Goal: Task Accomplishment & Management: Use online tool/utility

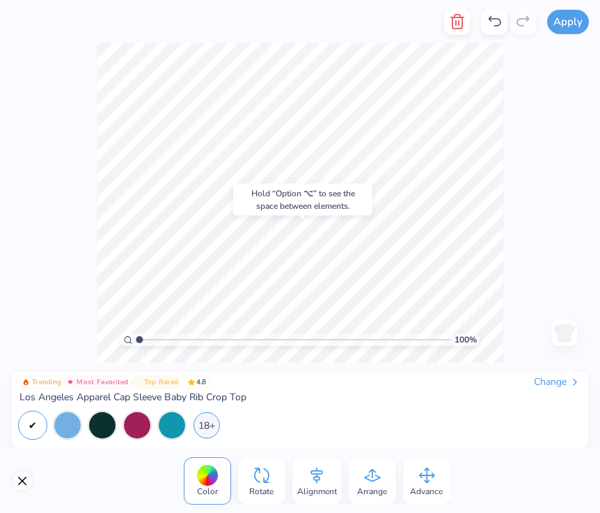
click at [335, 186] on div "Hold “Option ⌥” to see the space between elements." at bounding box center [302, 200] width 139 height 32
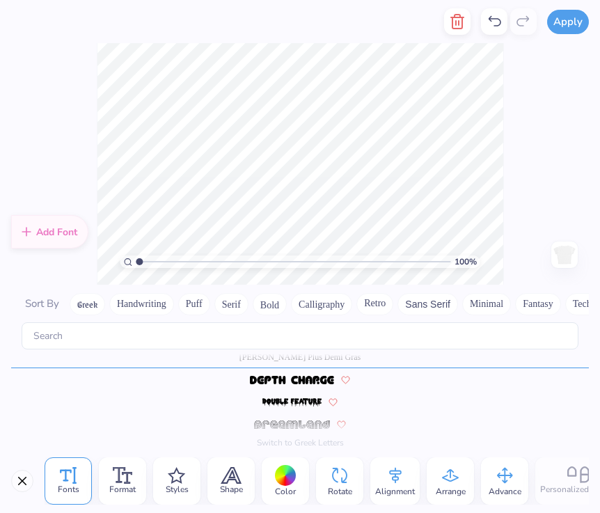
scroll to position [2112, 0]
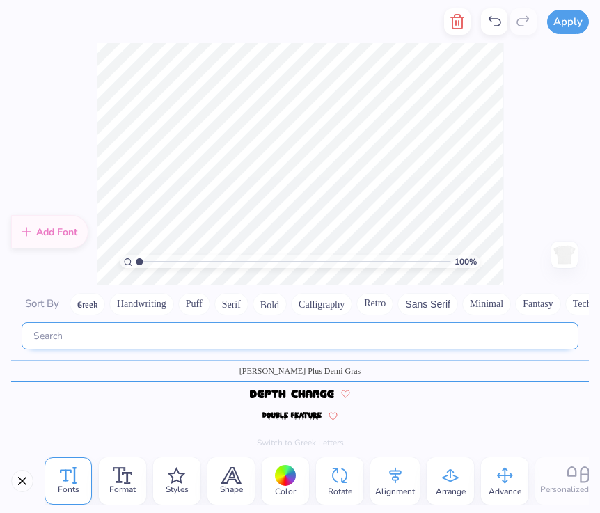
click at [202, 339] on input "text" at bounding box center [300, 335] width 556 height 27
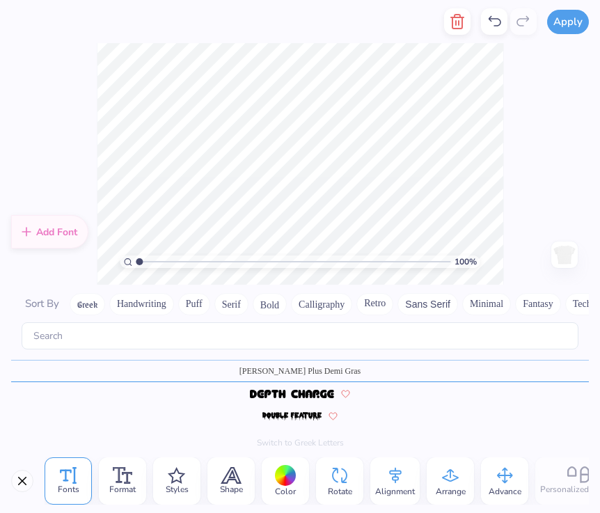
click at [38, 488] on div "Fonts Format Styles Shape Color Rotate Alignment Arrange Advance Personalized N…" at bounding box center [300, 481] width 600 height 64
click at [24, 483] on button "Close" at bounding box center [22, 481] width 22 height 22
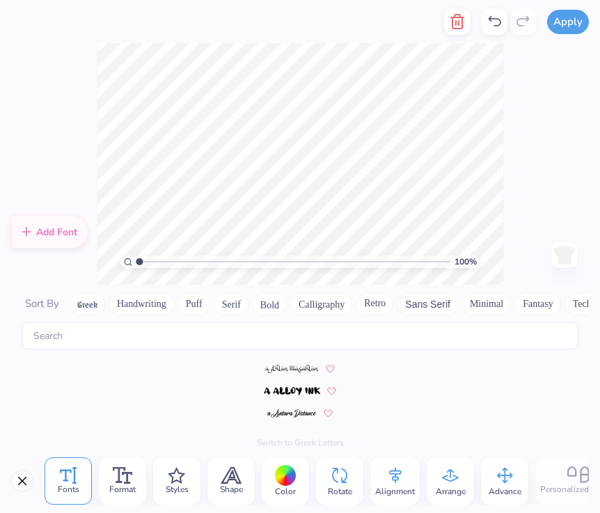
scroll to position [3461, 0]
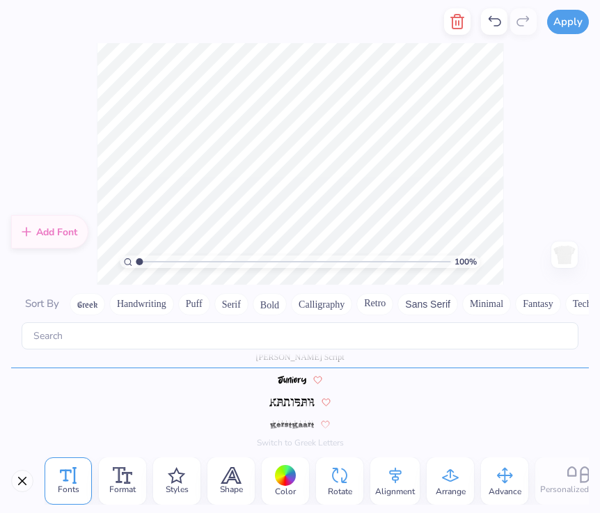
click at [275, 306] on div "Apply Fonts Format Styles Shape Color Rotate Alignment Arrange Advance Personal…" at bounding box center [300, 256] width 600 height 513
click at [275, 306] on div "Add Font Sort By Greek Handwriting Puff Serif Bold Calligraphy Retro Sans Serif…" at bounding box center [300, 366] width 600 height 164
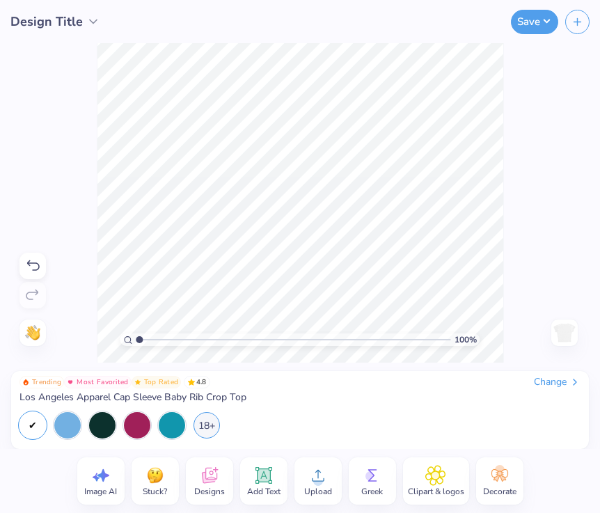
click at [273, 284] on div "100 %" at bounding box center [300, 202] width 407 height 407
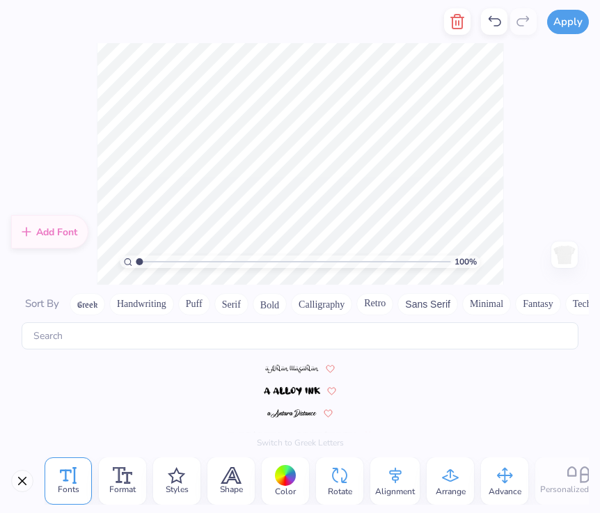
scroll to position [3447, 0]
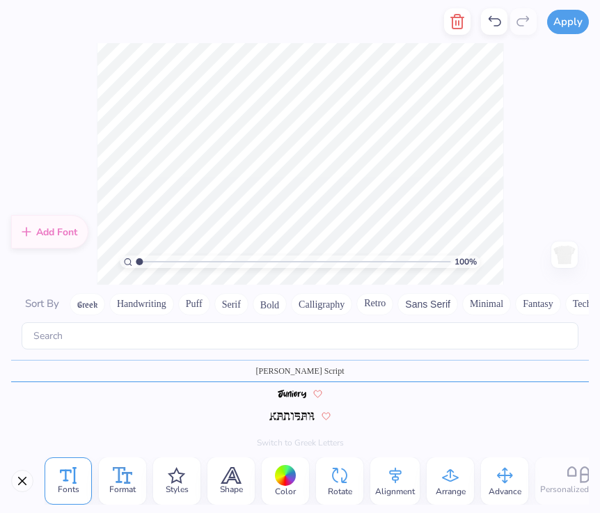
click at [130, 474] on icon at bounding box center [123, 475] width 20 height 17
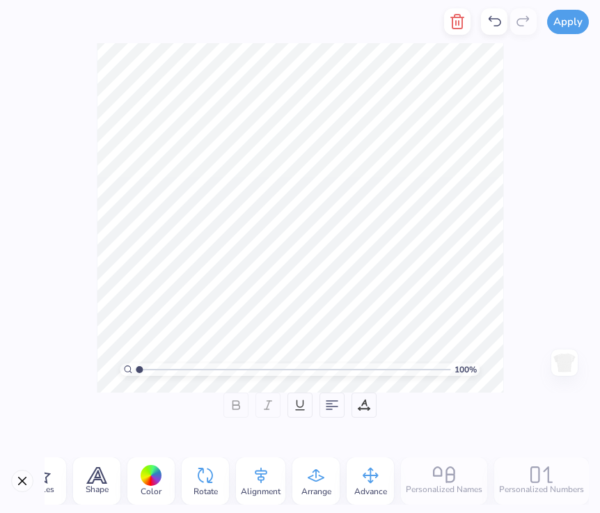
scroll to position [0, 134]
click at [476, 483] on div "Fonts Format Styles Shape Color Rotate Alignment Arrange Advance Personalized N…" at bounding box center [317, 480] width 544 height 47
click at [453, 474] on div "Fonts Format Styles Shape Color Rotate Alignment Arrange Advance Personalized N…" at bounding box center [317, 480] width 544 height 47
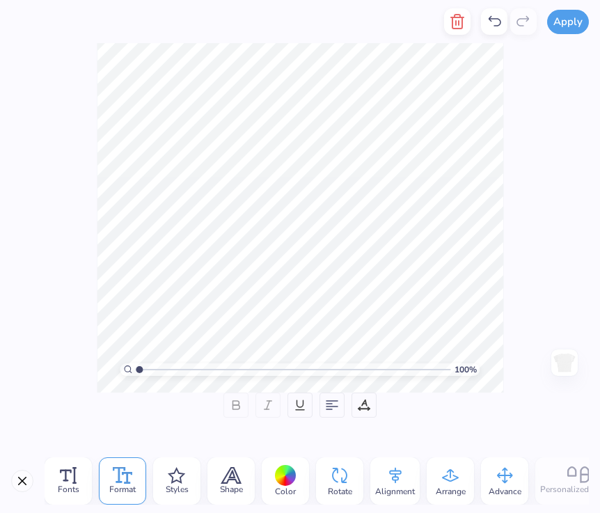
scroll to position [0, 0]
click at [31, 483] on button "Close" at bounding box center [22, 481] width 22 height 22
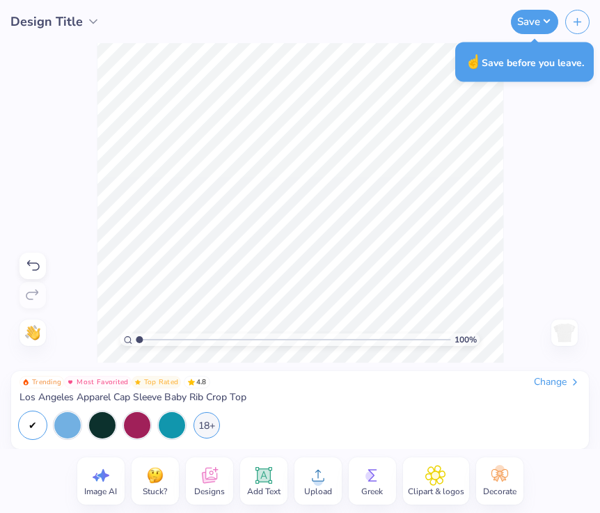
click at [270, 481] on icon at bounding box center [263, 475] width 21 height 21
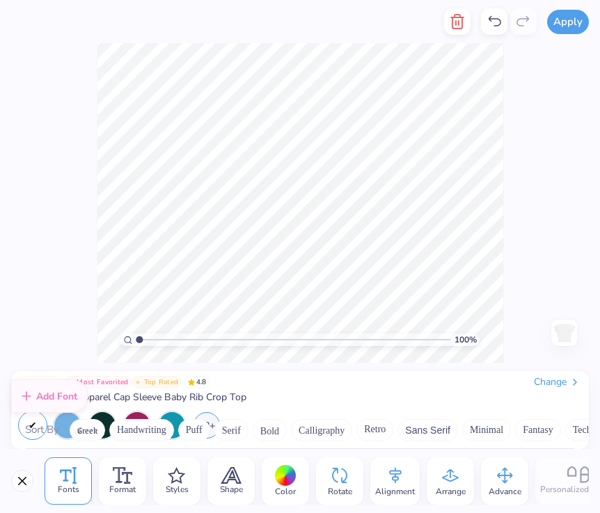
scroll to position [2126, 0]
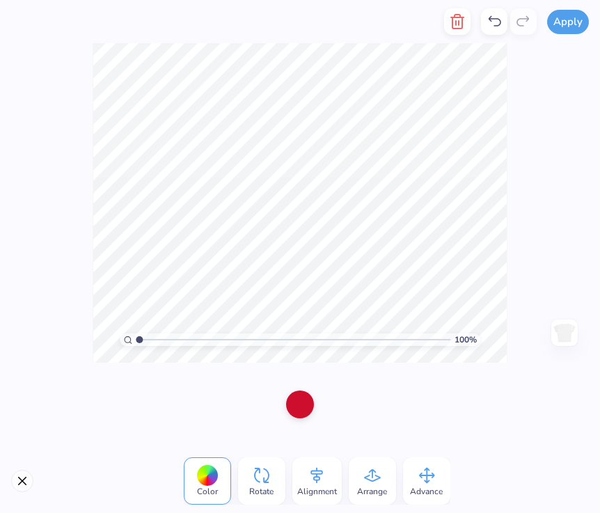
click at [302, 410] on div at bounding box center [300, 404] width 28 height 28
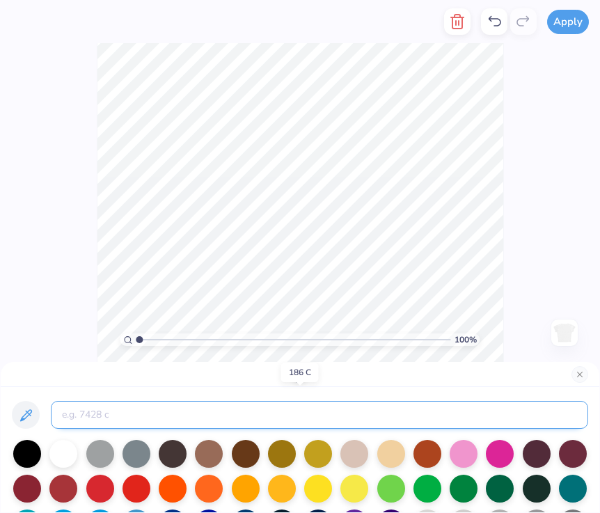
click at [282, 418] on input at bounding box center [319, 415] width 537 height 28
paste input "https://www.google.com/url?sa=i&url=https%3A%2F%2Fwww.iamfy.co%2Fproduct%2Fcher…"
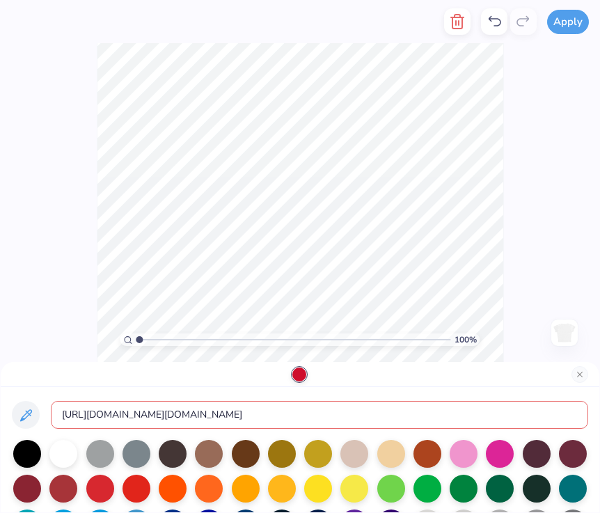
type input "https://www.google.com/url?sa=i&url=https%3A%2F%2Fwww.iamfy.co%2Fproduct%2Fcher…"
click at [284, 412] on input "https://www.google.com/url?sa=i&url=https%3A%2F%2Fwww.iamfy.co%2Fproduct%2Fcher…" at bounding box center [319, 415] width 537 height 28
click at [70, 456] on div at bounding box center [63, 452] width 28 height 28
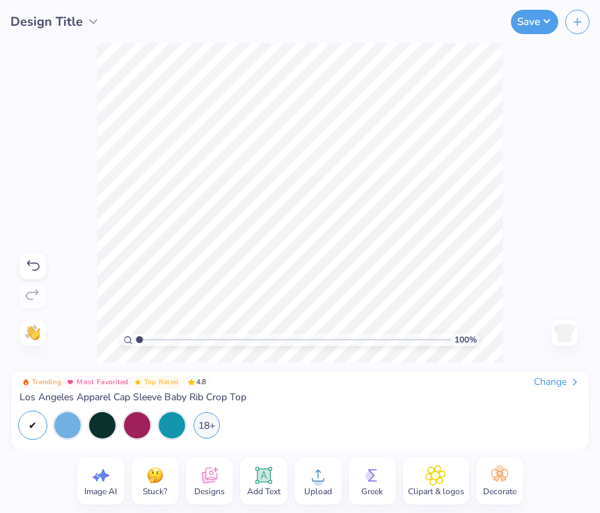
click at [34, 424] on div at bounding box center [32, 425] width 26 height 26
click at [106, 424] on div at bounding box center [102, 423] width 26 height 26
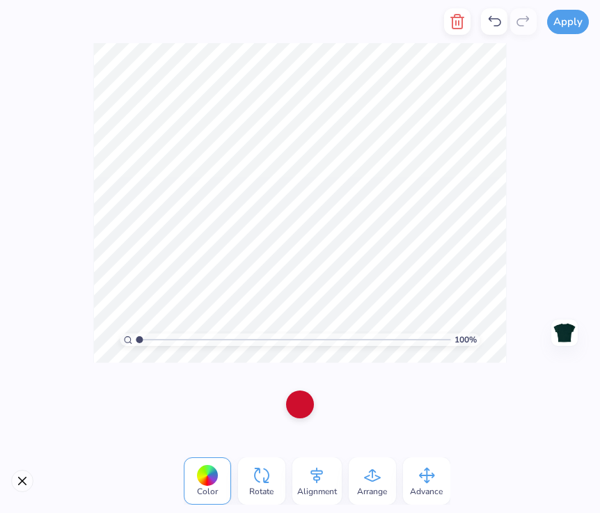
click at [303, 412] on div at bounding box center [300, 404] width 28 height 28
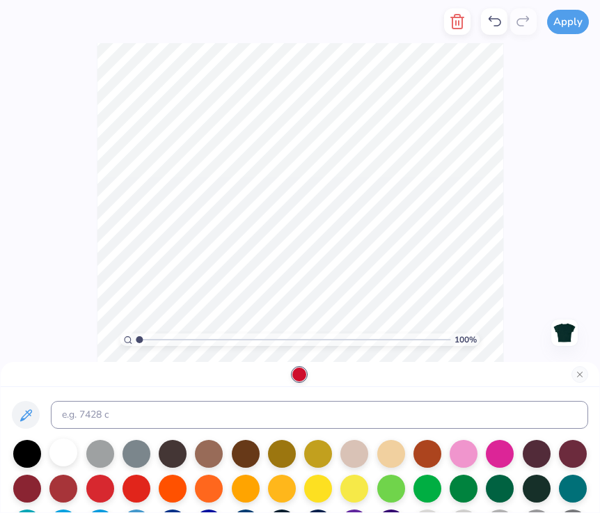
click at [67, 449] on div at bounding box center [63, 452] width 28 height 28
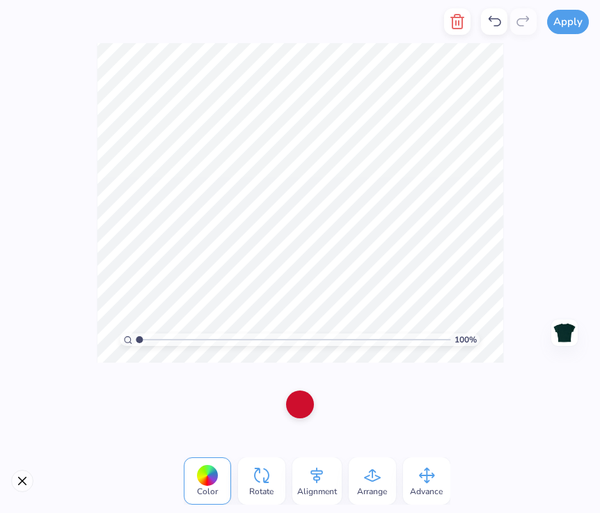
click at [299, 408] on div at bounding box center [300, 404] width 28 height 28
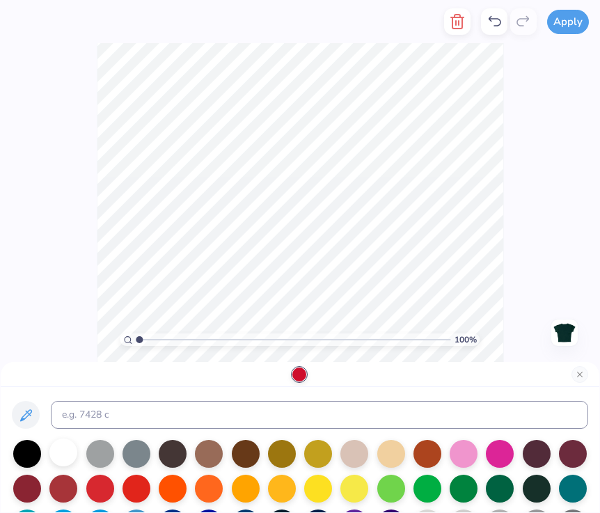
click at [63, 453] on div at bounding box center [63, 452] width 28 height 28
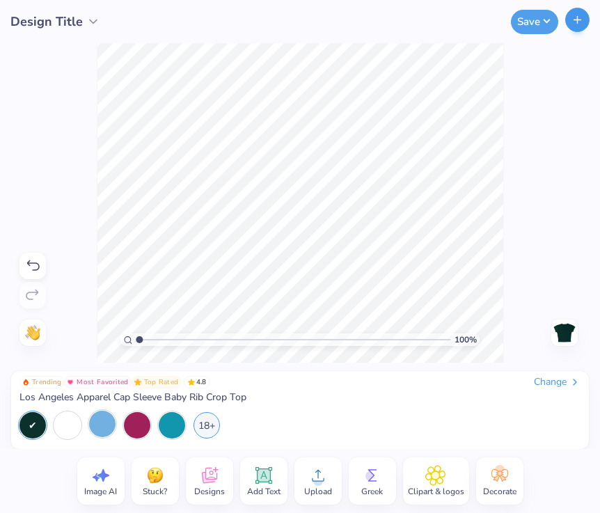
click at [580, 24] on icon "button" at bounding box center [577, 20] width 12 height 12
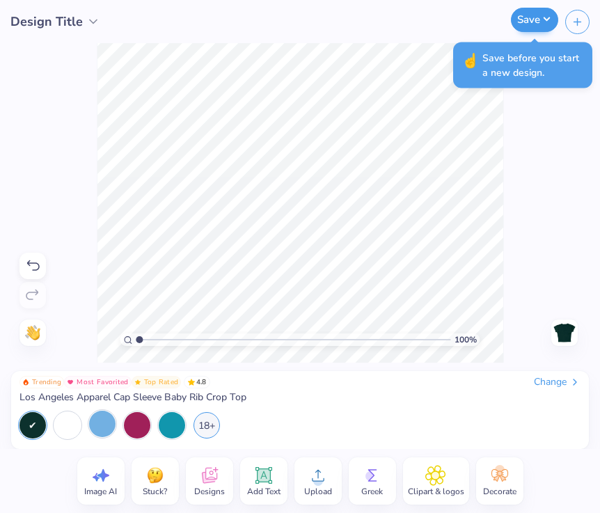
click at [537, 20] on button "Save" at bounding box center [534, 20] width 47 height 24
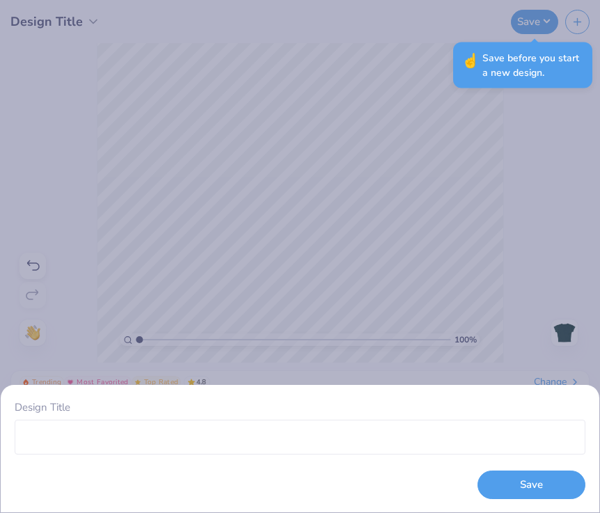
click at [559, 305] on div "Design Title Save" at bounding box center [300, 256] width 600 height 513
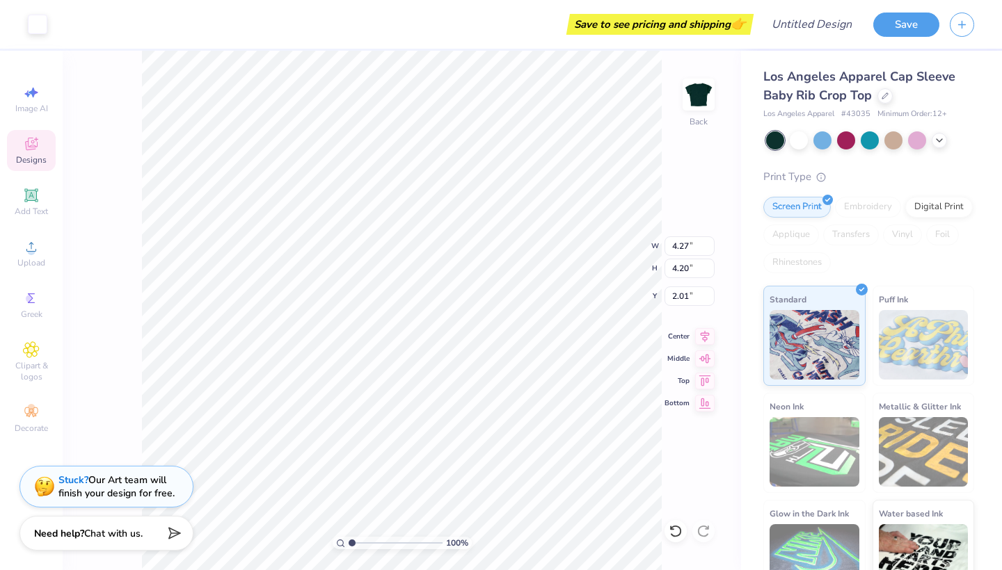
type input "1.49"
type input "1.57"
type input "4.05"
type input "5.51"
type input "6.23"
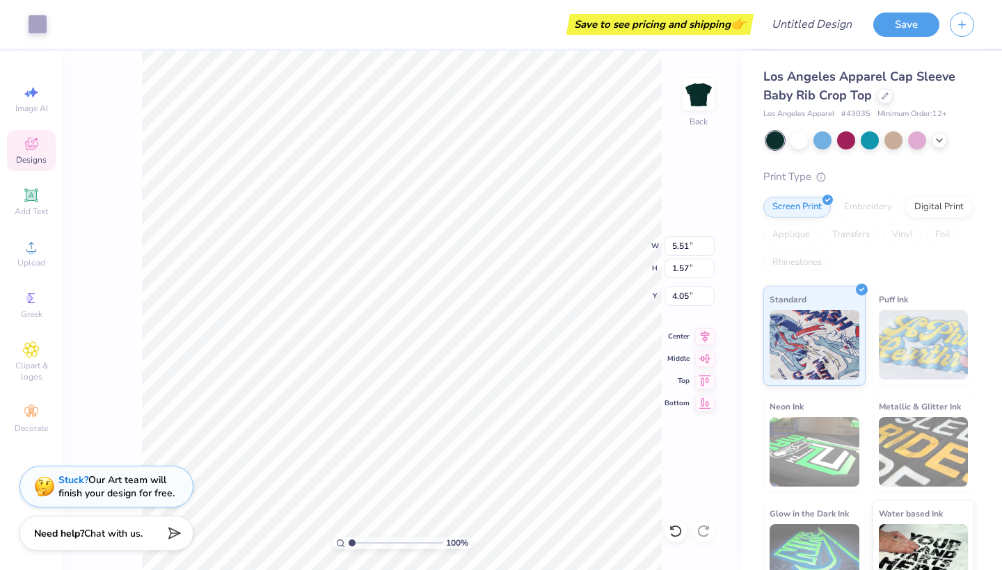
type input "2.43"
type input "4.27"
type input "4.20"
type input "2.01"
click at [599, 142] on icon at bounding box center [938, 139] width 11 height 11
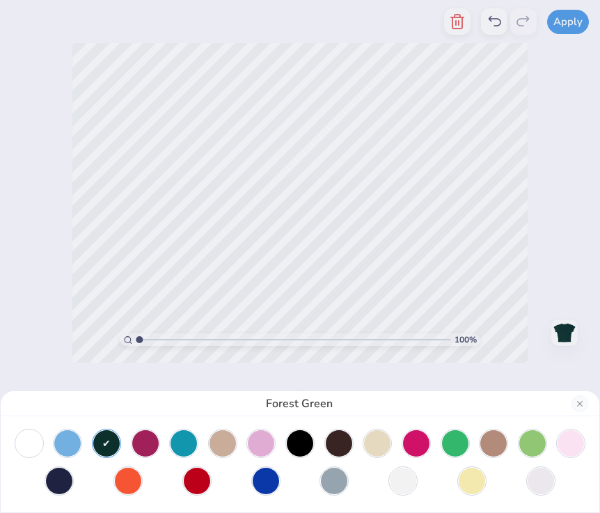
click at [350, 168] on div "Forest Green" at bounding box center [300, 256] width 600 height 513
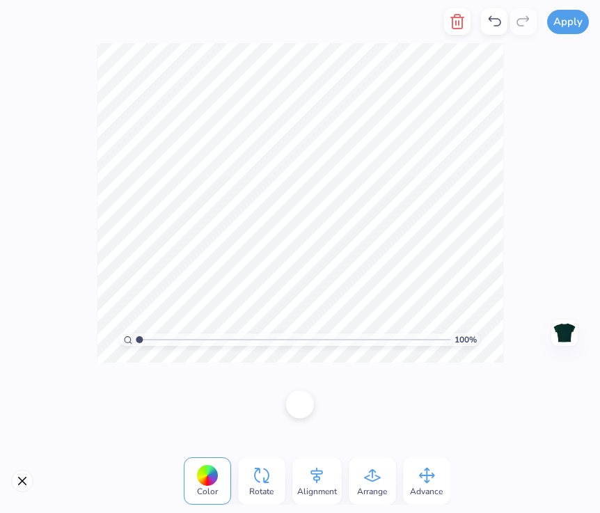
click at [287, 418] on div at bounding box center [300, 404] width 28 height 28
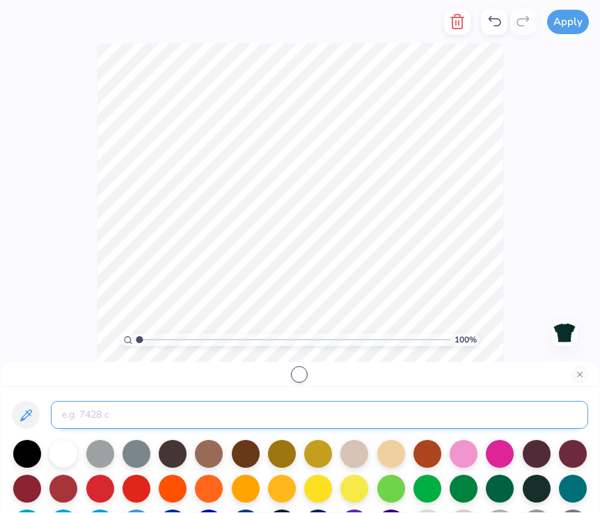
click at [259, 422] on input at bounding box center [319, 415] width 537 height 28
paste input "#89CEFD"
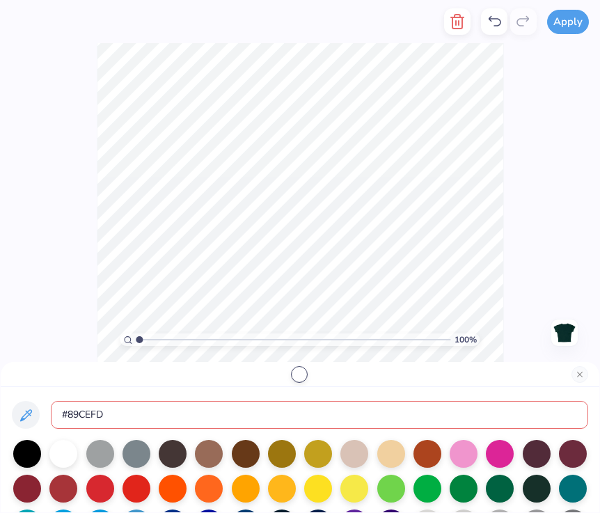
type input "#89CEFD"
click at [31, 418] on icon at bounding box center [25, 415] width 17 height 17
click at [126, 420] on input "#89CEFD" at bounding box center [319, 415] width 537 height 28
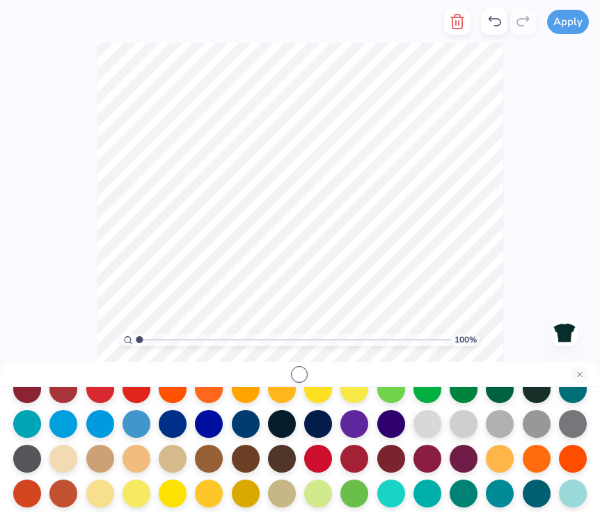
scroll to position [101, 0]
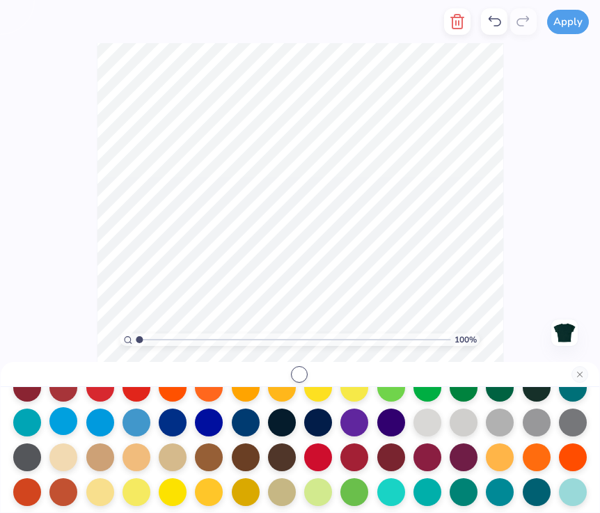
click at [63, 426] on div at bounding box center [63, 421] width 28 height 28
click at [145, 419] on div at bounding box center [136, 421] width 28 height 28
click at [38, 418] on div at bounding box center [27, 421] width 28 height 28
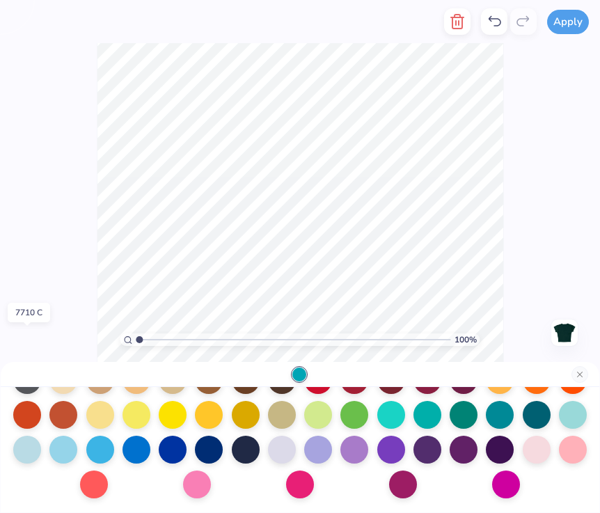
scroll to position [180, 0]
click at [61, 446] on div at bounding box center [63, 448] width 28 height 28
click at [98, 447] on div at bounding box center [100, 448] width 28 height 28
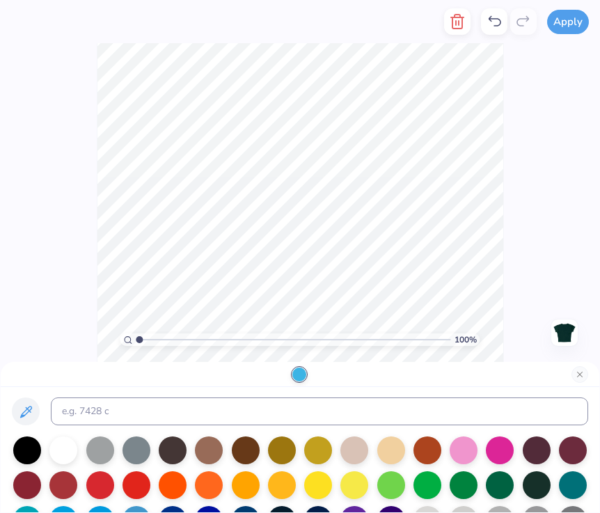
scroll to position [2, 0]
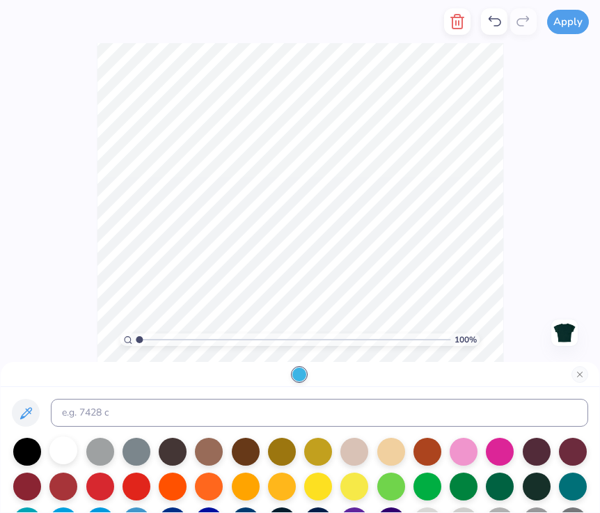
click at [67, 457] on div at bounding box center [63, 450] width 28 height 28
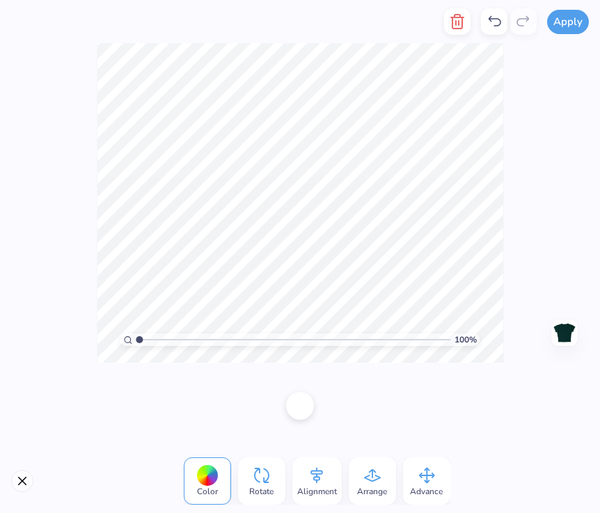
click at [211, 474] on div at bounding box center [207, 476] width 22 height 22
click at [298, 412] on div at bounding box center [300, 404] width 28 height 28
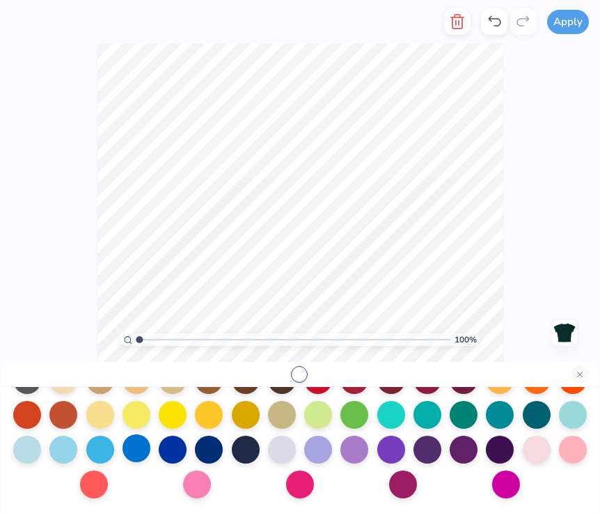
scroll to position [180, 0]
click at [109, 448] on div at bounding box center [100, 448] width 28 height 28
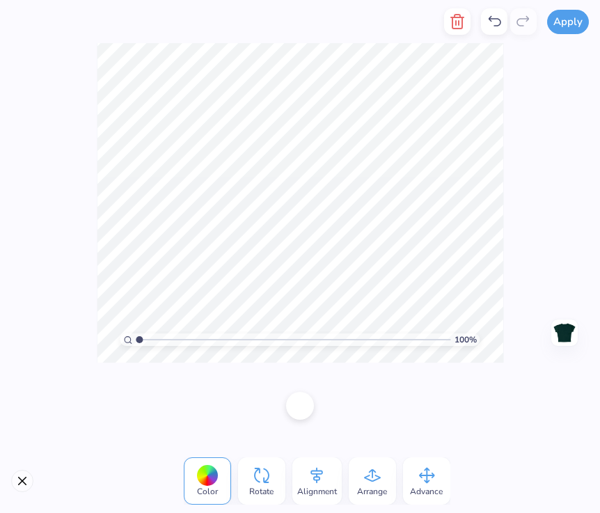
click at [214, 478] on div at bounding box center [207, 476] width 22 height 22
click at [303, 414] on div at bounding box center [300, 404] width 28 height 28
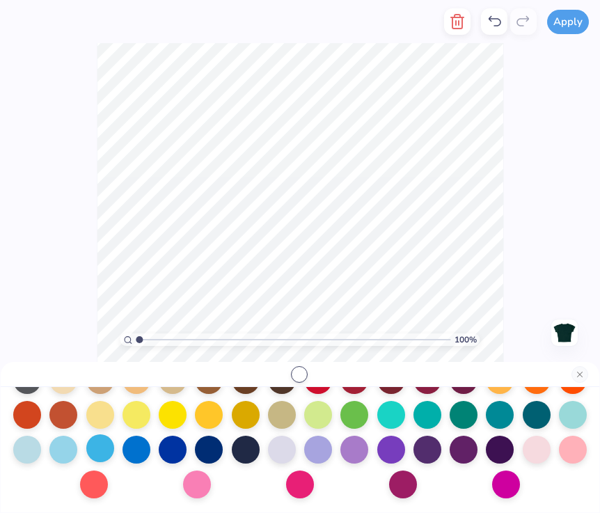
click at [106, 449] on div at bounding box center [100, 448] width 28 height 28
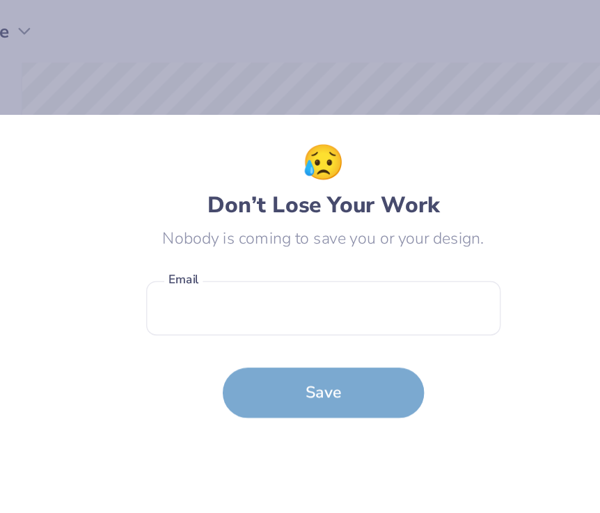
click at [300, 77] on div "😥 Don’t Lose Your Work Nobody is coming to save you or your design. Email is a …" at bounding box center [300, 256] width 600 height 513
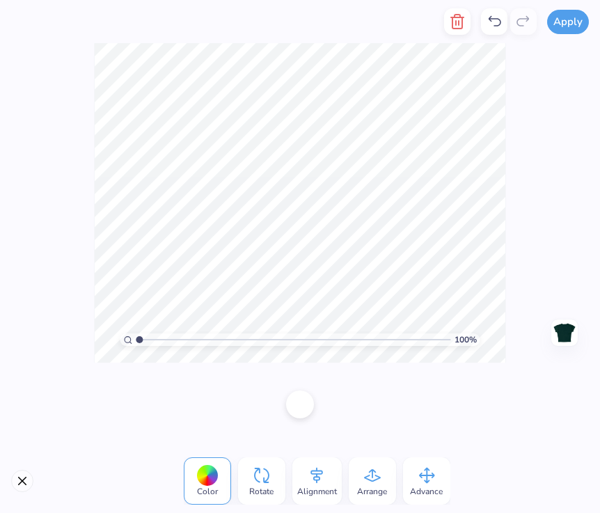
click at [310, 397] on div at bounding box center [300, 404] width 28 height 28
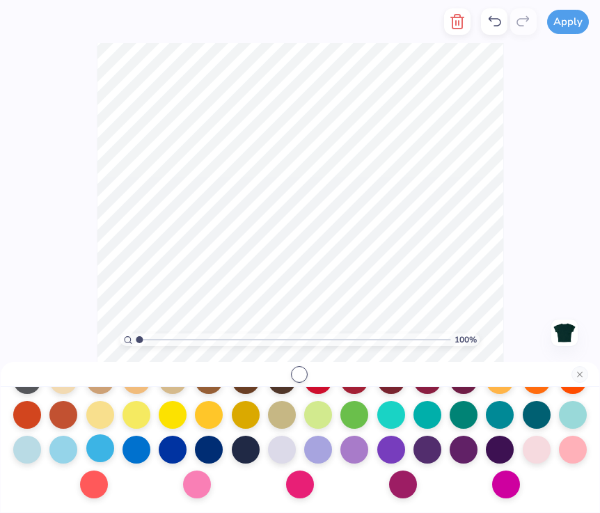
click at [104, 451] on div at bounding box center [100, 448] width 28 height 28
click at [513, 191] on div "100 % Need help? Chat with us. Back" at bounding box center [300, 202] width 600 height 319
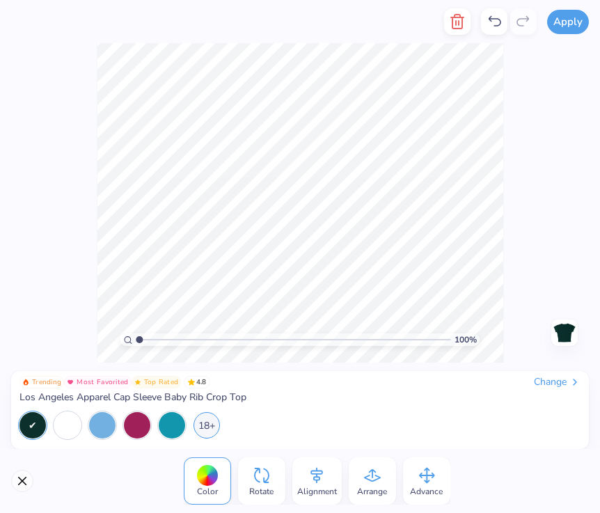
click at [513, 191] on div "100 % Need help? Chat with us. Back" at bounding box center [300, 202] width 600 height 319
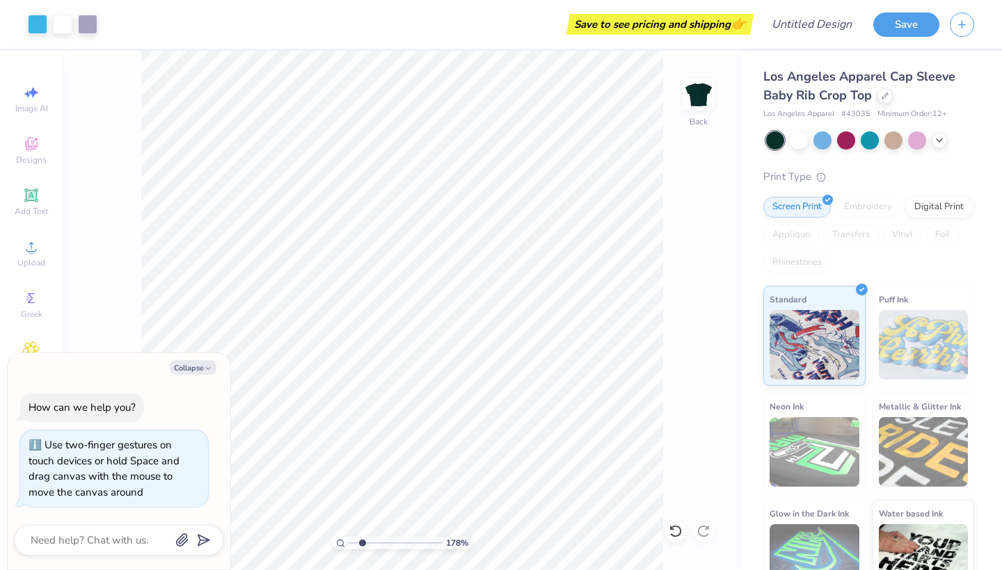
type input "2.08"
drag, startPoint x: 354, startPoint y: 542, endPoint x: 362, endPoint y: 543, distance: 7.8
click at [362, 512] on input "range" at bounding box center [395, 543] width 94 height 13
type textarea "x"
type input "1"
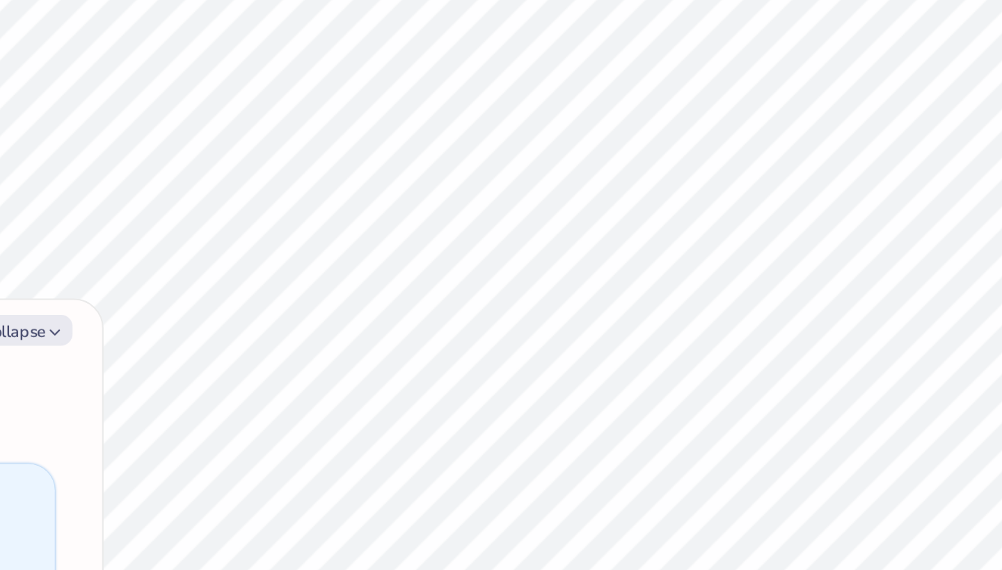
type textarea "x"
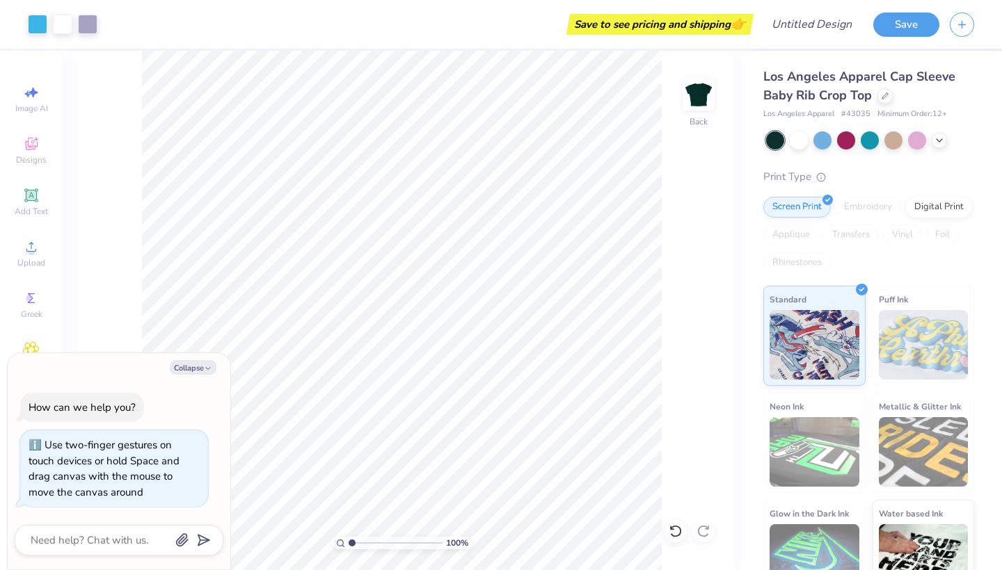
click at [346, 512] on div "100 %" at bounding box center [401, 543] width 139 height 13
type input "1.86"
drag, startPoint x: 351, startPoint y: 543, endPoint x: 359, endPoint y: 546, distance: 8.4
click at [360, 512] on input "range" at bounding box center [395, 543] width 94 height 13
click at [199, 369] on button "Collapse" at bounding box center [193, 367] width 47 height 15
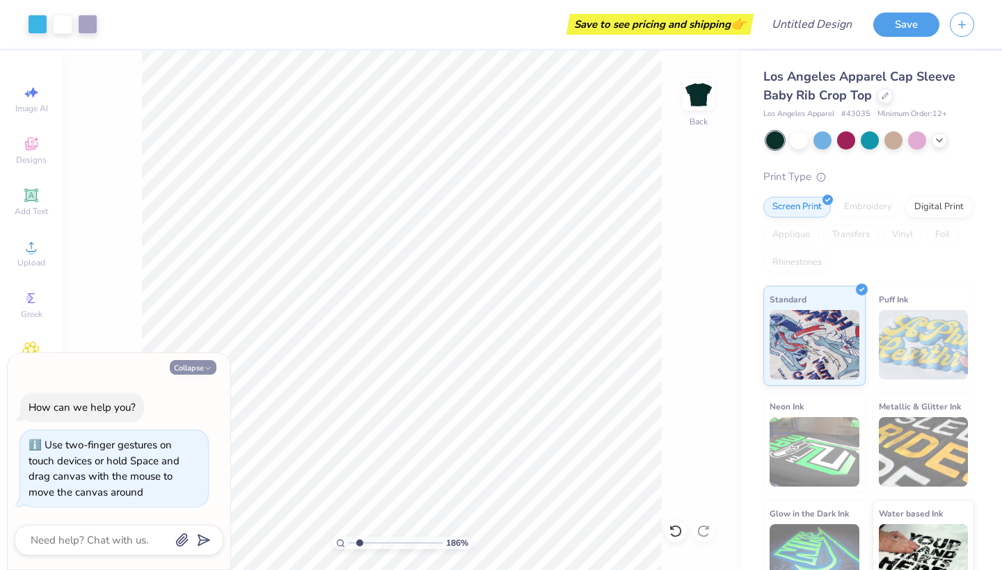
type textarea "x"
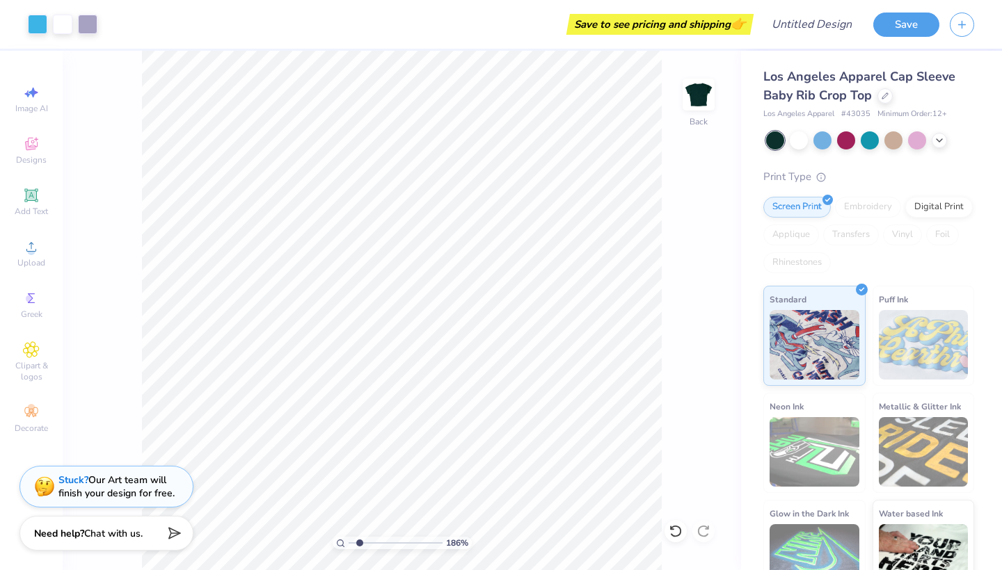
click at [599, 205] on div "Embroidery" at bounding box center [868, 207] width 66 height 21
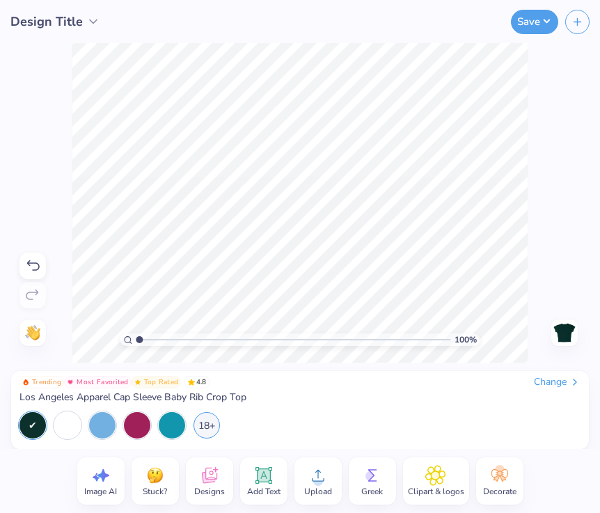
click at [35, 263] on icon at bounding box center [33, 265] width 13 height 10
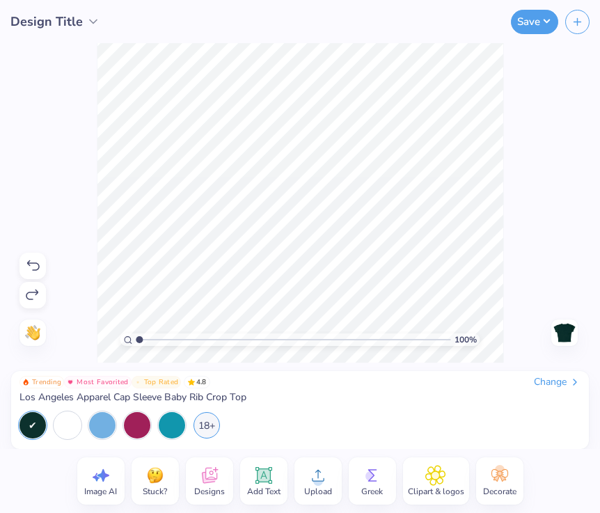
click at [35, 263] on icon at bounding box center [33, 265] width 13 height 10
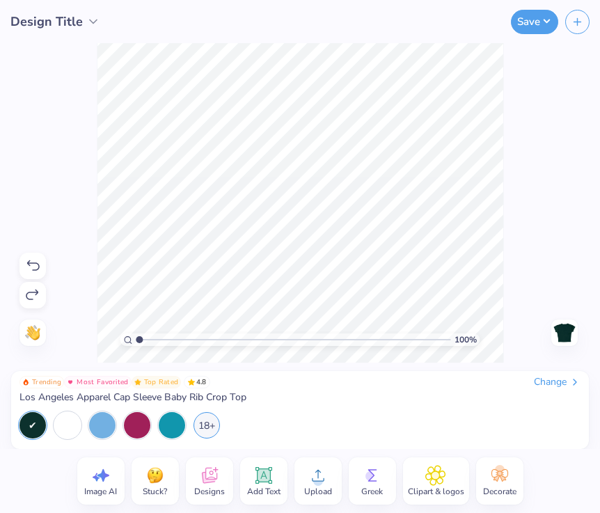
click at [35, 263] on icon at bounding box center [33, 265] width 13 height 10
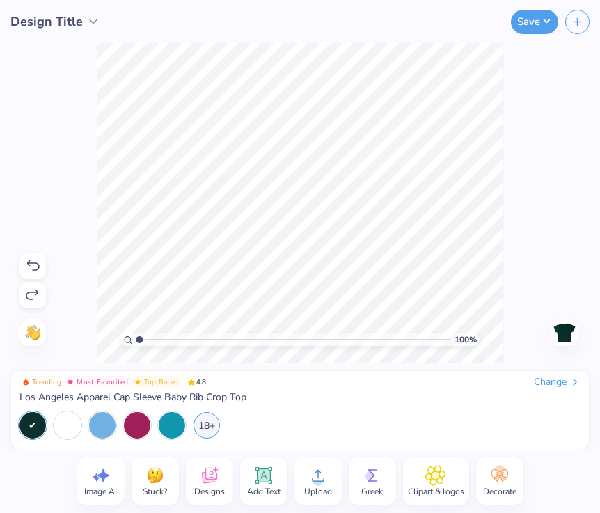
click at [35, 263] on icon at bounding box center [33, 265] width 13 height 10
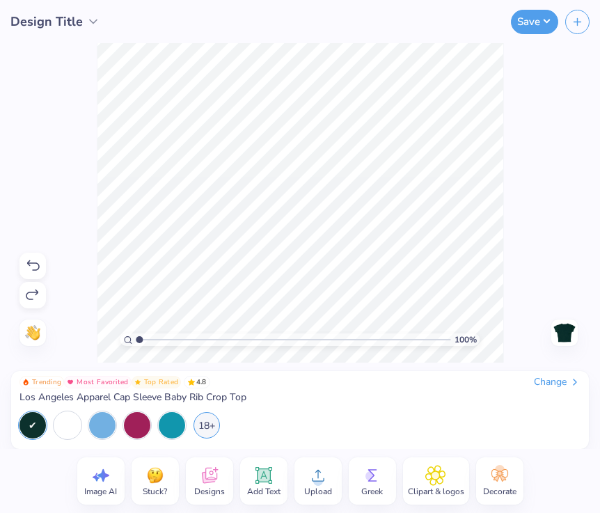
click at [35, 263] on icon at bounding box center [33, 265] width 13 height 10
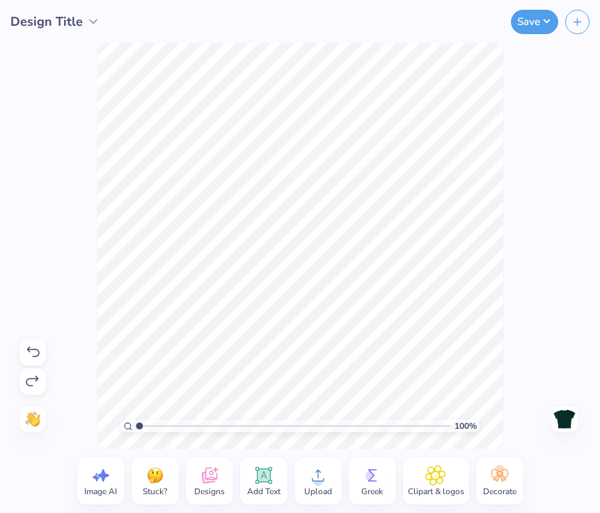
click at [35, 263] on div "100 % Need help? Chat with us. Back" at bounding box center [300, 246] width 600 height 406
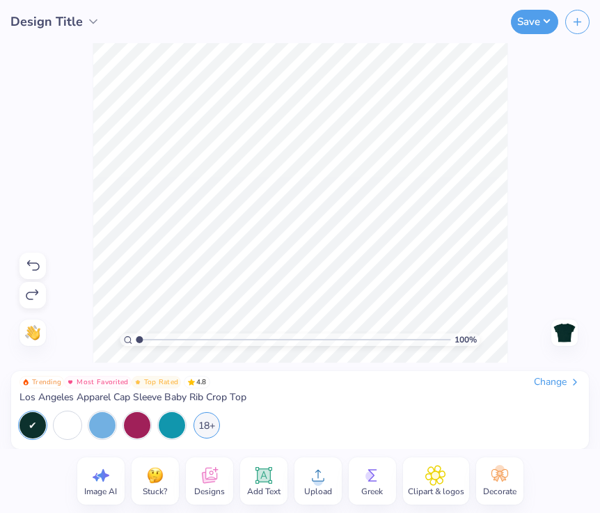
click at [35, 263] on div "100 % Need help? Chat with us. Back" at bounding box center [300, 202] width 600 height 319
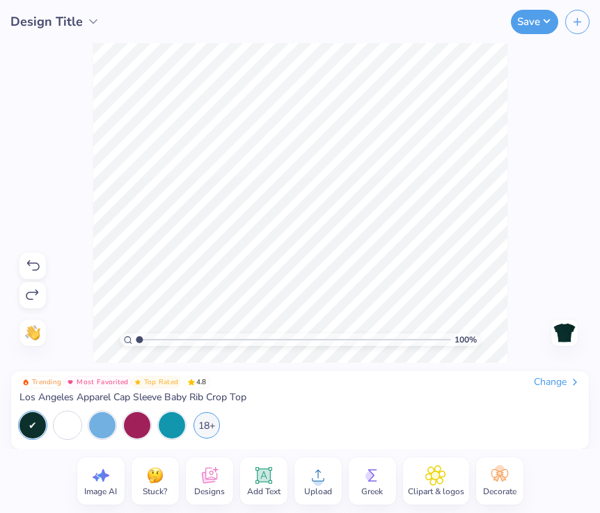
click at [35, 263] on div "100 % Need help? Chat with us. Back" at bounding box center [300, 202] width 600 height 319
click at [35, 263] on icon at bounding box center [32, 265] width 17 height 17
click at [35, 263] on icon at bounding box center [33, 265] width 13 height 10
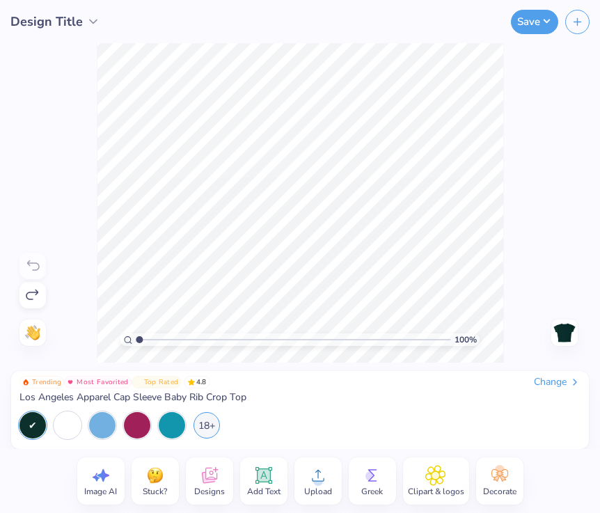
click at [35, 263] on div "100 % Need help? Chat with us. Back" at bounding box center [300, 202] width 600 height 319
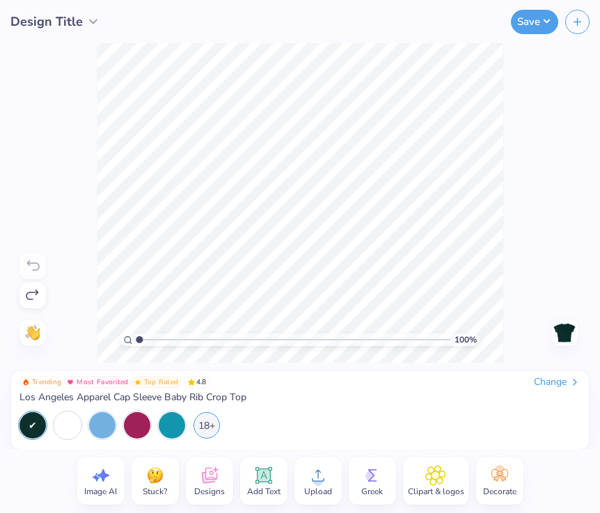
click at [35, 263] on div "100 % Need help? Chat with us. Back" at bounding box center [300, 202] width 600 height 319
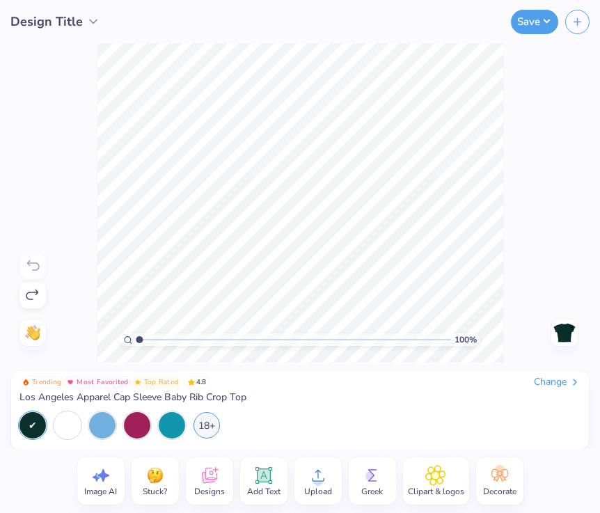
click at [35, 263] on div "100 % Need help? Chat with us. Back" at bounding box center [300, 202] width 600 height 319
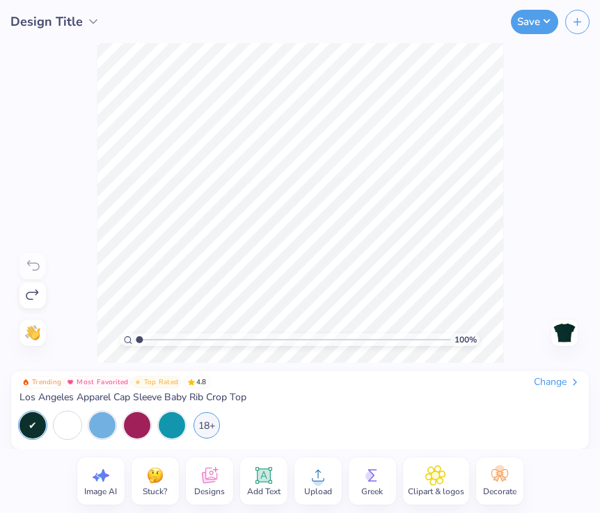
click at [35, 263] on div "100 % Need help? Chat with us. Back" at bounding box center [300, 202] width 600 height 319
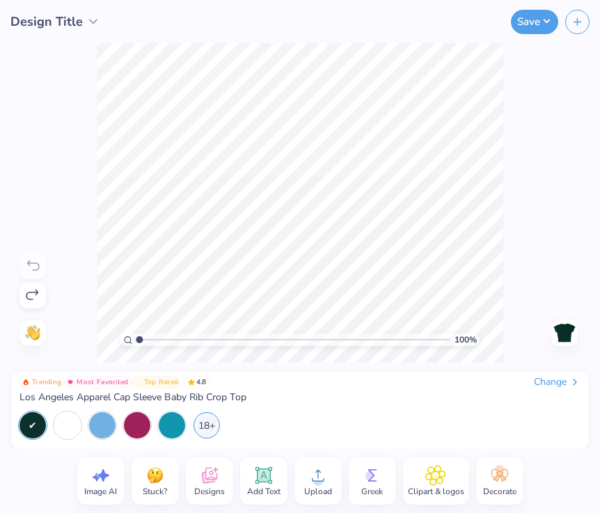
click at [35, 263] on div "100 % Need help? Chat with us. Back" at bounding box center [300, 202] width 600 height 319
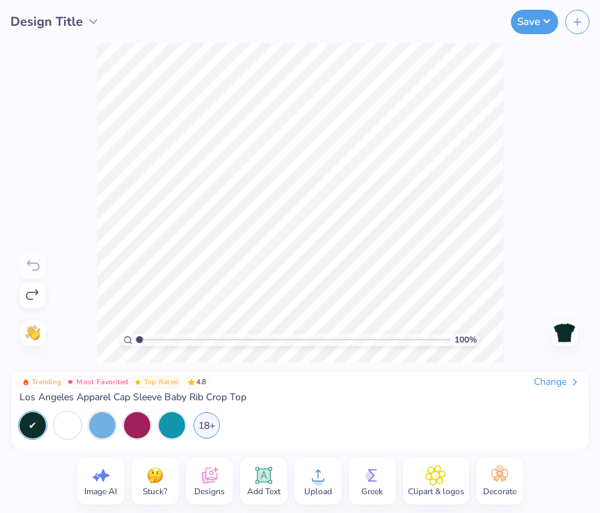
click at [35, 263] on div "100 % Need help? Chat with us. Back" at bounding box center [300, 202] width 600 height 319
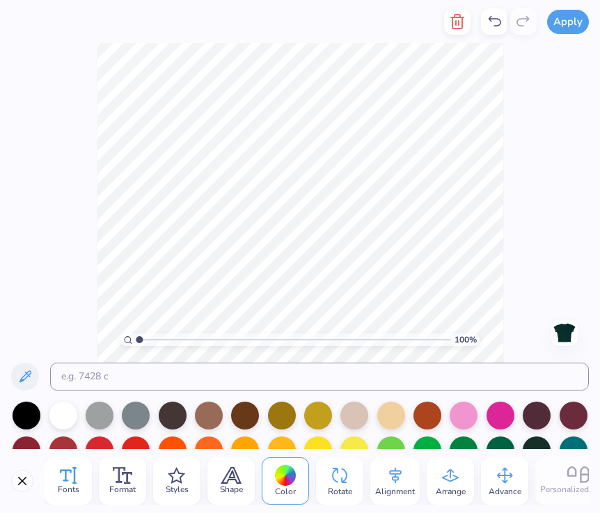
click at [70, 476] on icon at bounding box center [68, 475] width 17 height 17
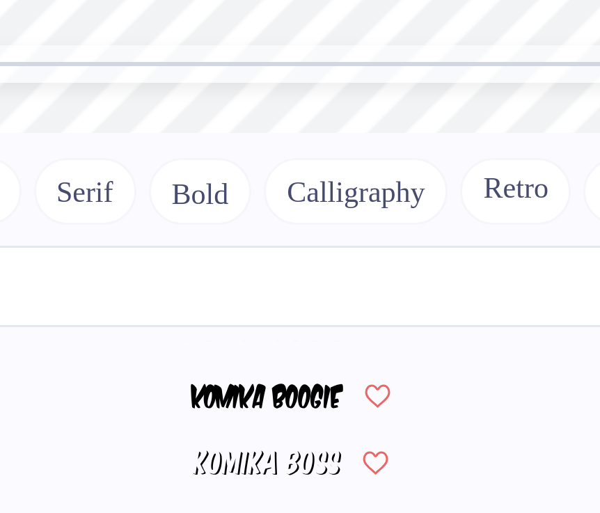
scroll to position [3648, 0]
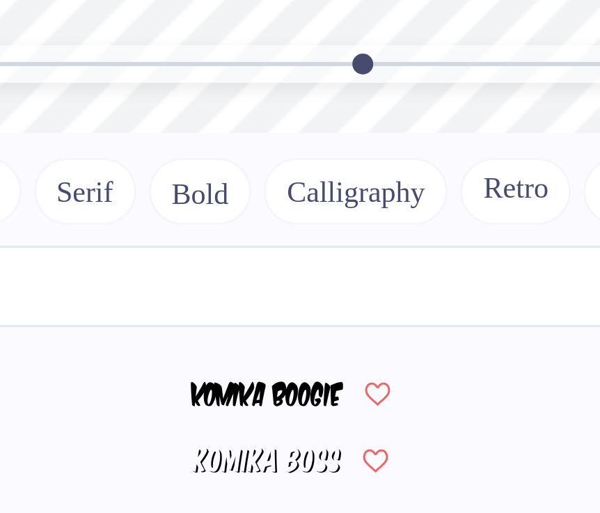
drag, startPoint x: 137, startPoint y: 15, endPoint x: 111, endPoint y: 49, distance: 42.6
click at [119, 37] on div "693 %" at bounding box center [300, 163] width 407 height 407
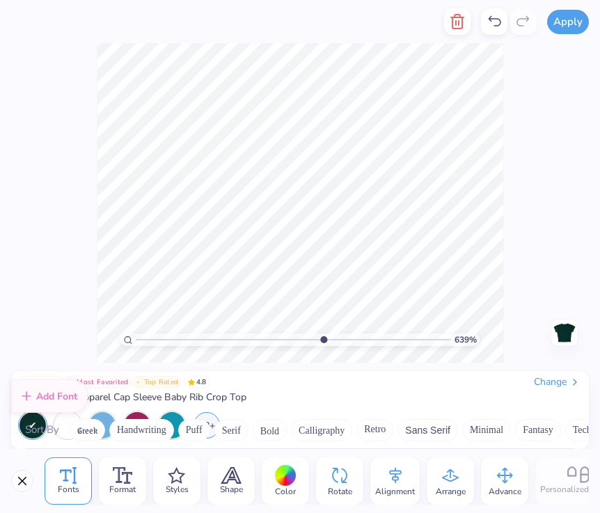
type input "1"
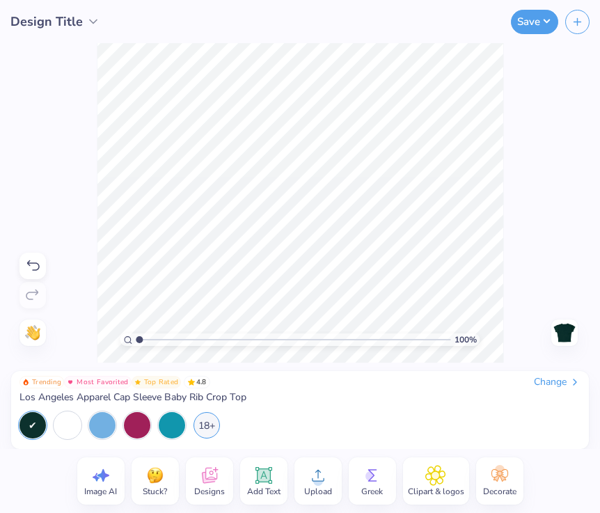
click at [157, 426] on div "18+" at bounding box center [297, 425] width 556 height 26
click at [143, 426] on div at bounding box center [137, 423] width 26 height 26
click at [212, 428] on div "18+" at bounding box center [206, 423] width 26 height 26
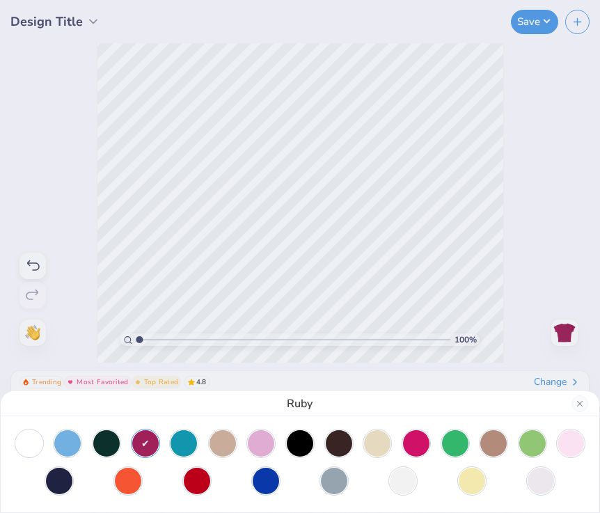
click at [571, 408] on div "Ruby" at bounding box center [300, 403] width 598 height 25
click at [579, 408] on button "Close" at bounding box center [579, 403] width 17 height 17
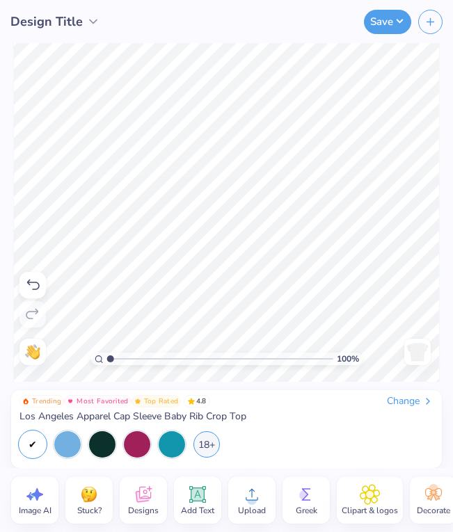
click at [26, 285] on icon at bounding box center [32, 285] width 17 height 17
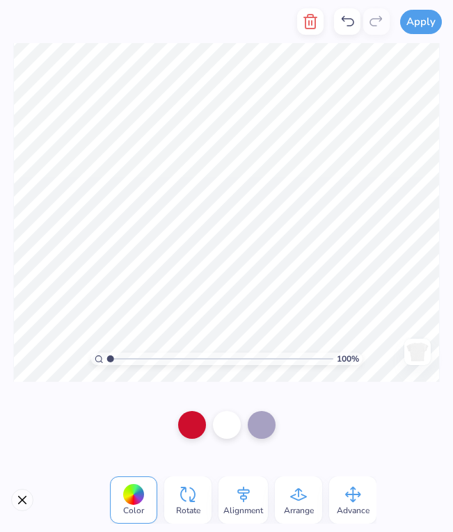
click at [20, 506] on button "Close" at bounding box center [22, 500] width 22 height 22
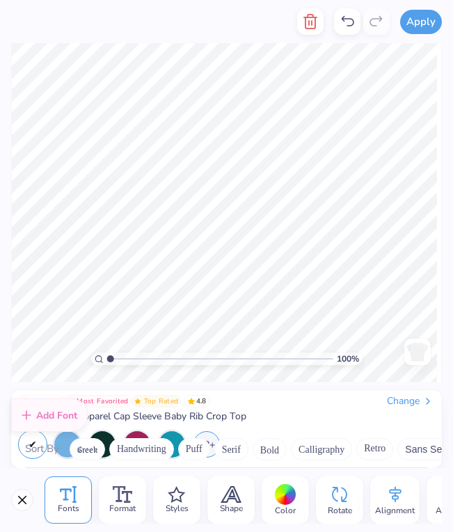
scroll to position [2126, 0]
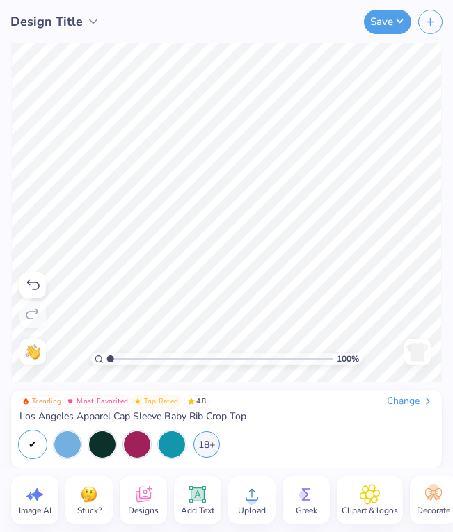
click at [34, 281] on icon at bounding box center [32, 285] width 17 height 17
click at [34, 280] on icon at bounding box center [32, 285] width 17 height 17
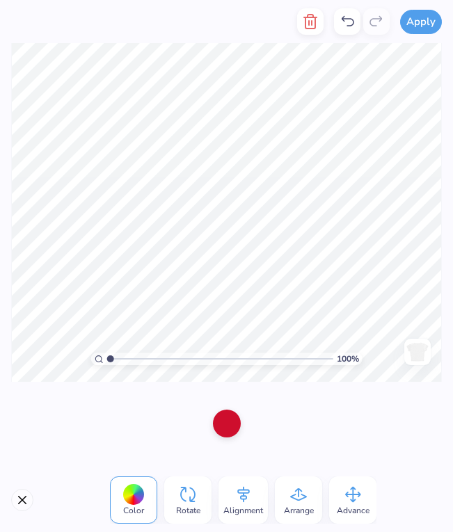
click at [219, 432] on div at bounding box center [227, 424] width 28 height 28
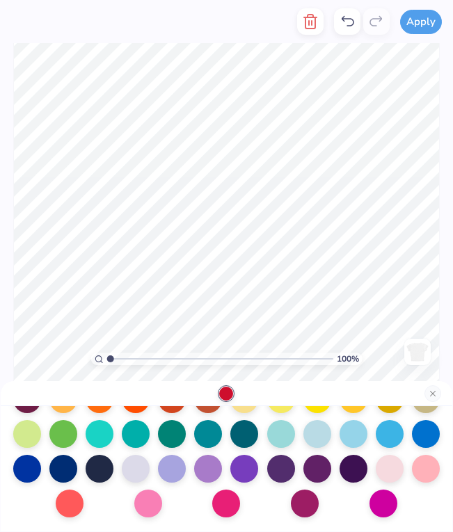
scroll to position [250, 0]
click at [390, 433] on div at bounding box center [390, 433] width 28 height 28
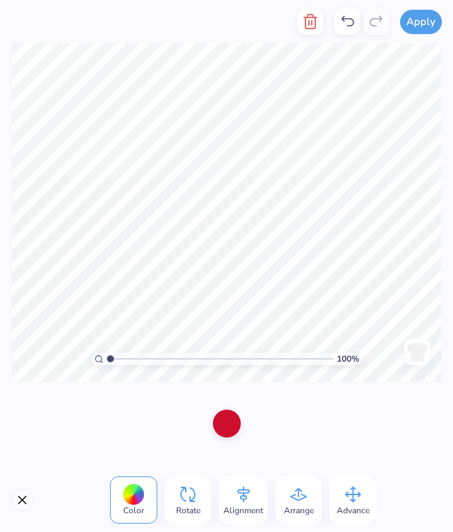
click at [231, 426] on div at bounding box center [227, 424] width 28 height 28
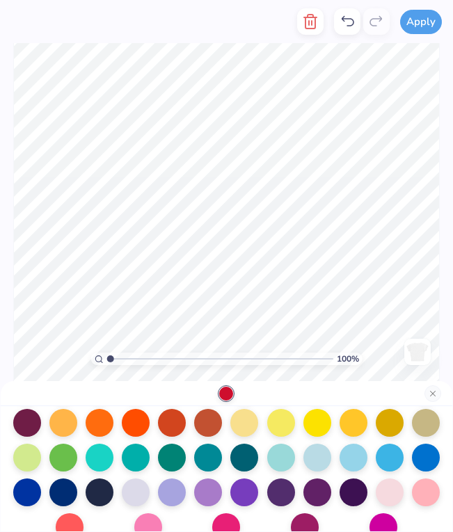
scroll to position [223, 0]
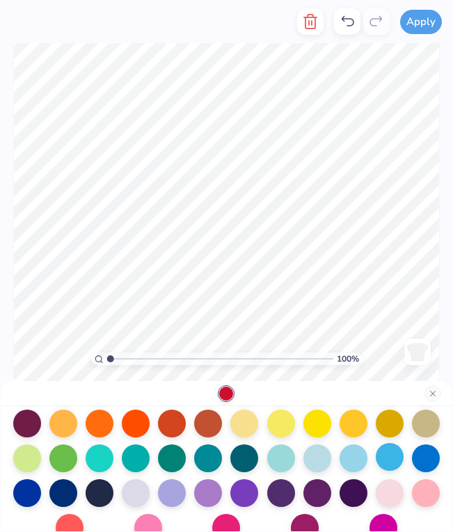
click at [392, 456] on div at bounding box center [390, 457] width 28 height 28
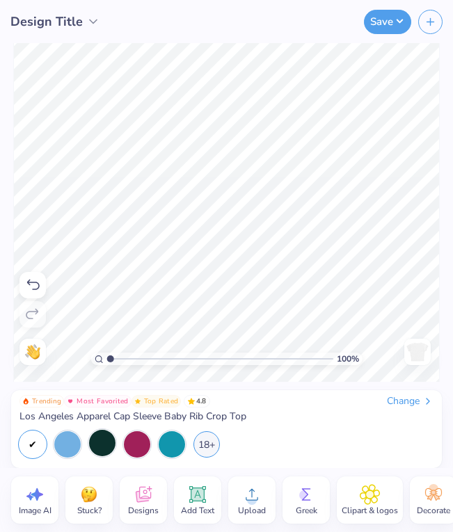
click at [107, 443] on div at bounding box center [102, 443] width 26 height 26
drag, startPoint x: 113, startPoint y: 356, endPoint x: 132, endPoint y: 361, distance: 20.1
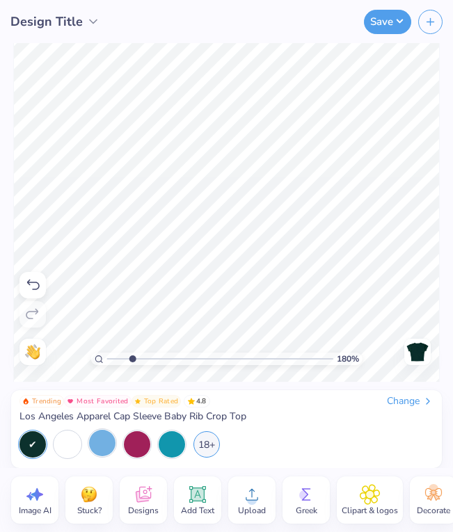
click at [132, 361] on input "range" at bounding box center [219, 359] width 227 height 13
drag, startPoint x: 131, startPoint y: 358, endPoint x: 139, endPoint y: 366, distance: 11.3
click at [139, 366] on div "232 %" at bounding box center [226, 212] width 426 height 426
click at [38, 283] on icon at bounding box center [33, 285] width 13 height 10
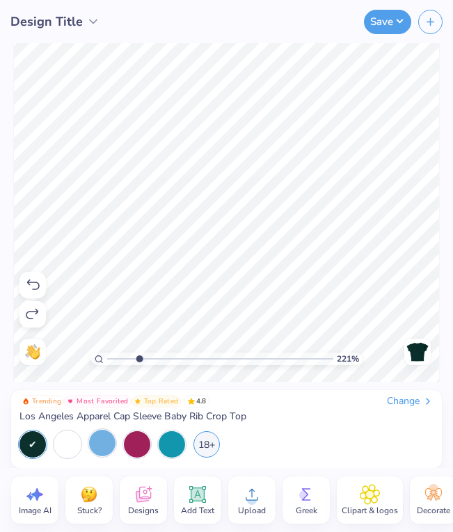
click at [38, 283] on icon at bounding box center [33, 285] width 13 height 10
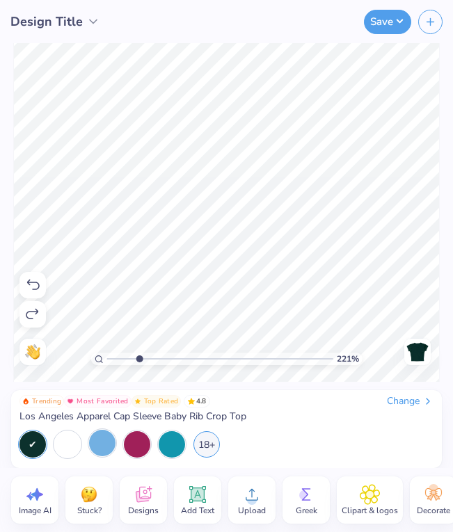
click at [38, 283] on icon at bounding box center [33, 285] width 13 height 10
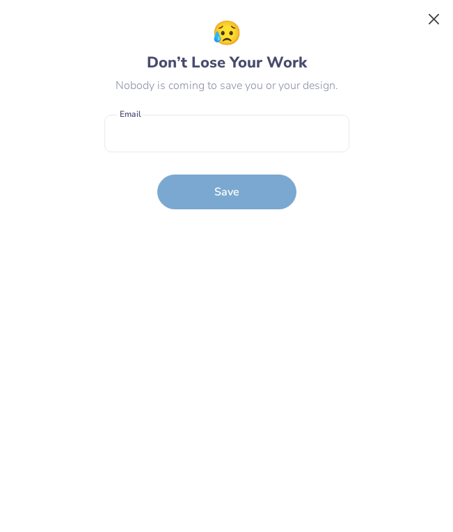
click at [425, 31] on button "Close" at bounding box center [434, 19] width 26 height 26
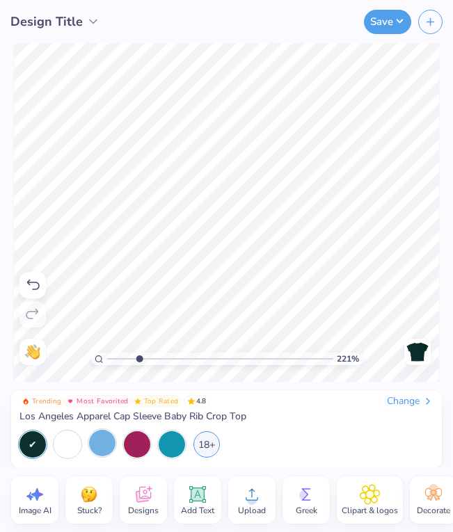
click at [31, 294] on div at bounding box center [32, 285] width 26 height 26
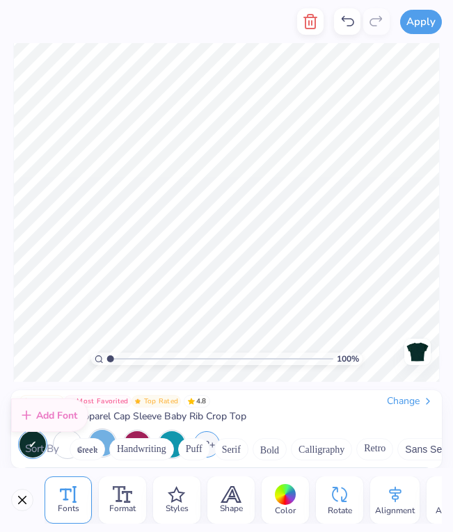
scroll to position [0, 0]
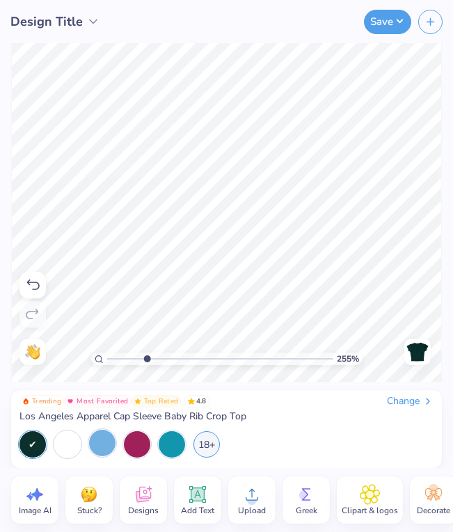
drag, startPoint x: 107, startPoint y: 359, endPoint x: 147, endPoint y: 367, distance: 40.5
click at [147, 367] on div "255 %" at bounding box center [226, 213] width 431 height 432
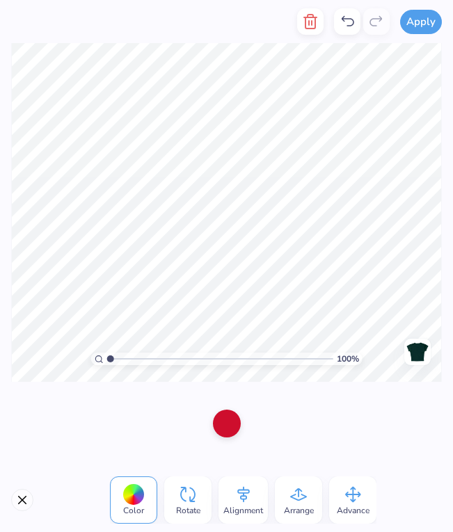
click at [229, 426] on div at bounding box center [227, 424] width 28 height 28
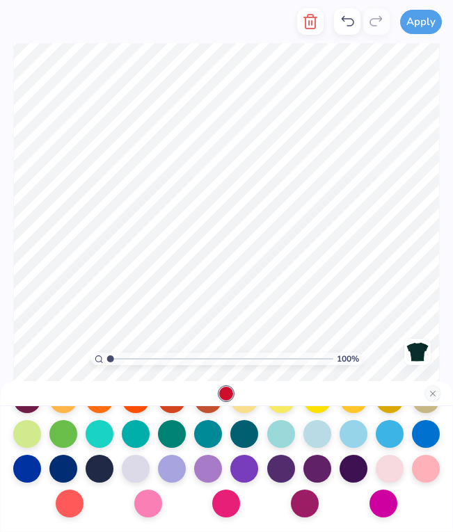
scroll to position [250, 0]
click at [385, 443] on div at bounding box center [390, 433] width 28 height 28
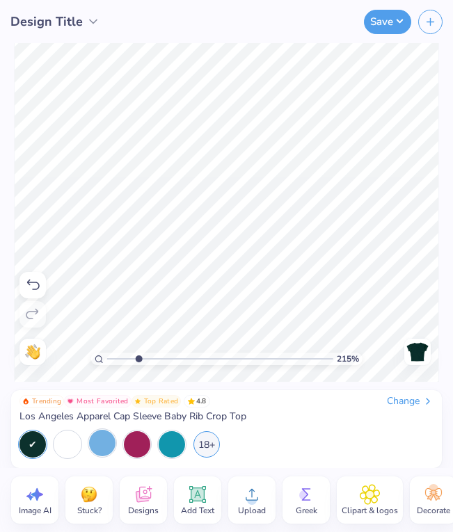
drag, startPoint x: 107, startPoint y: 360, endPoint x: 138, endPoint y: 365, distance: 31.8
click at [138, 365] on div "215 %" at bounding box center [226, 212] width 425 height 425
type input "1"
click at [29, 289] on icon at bounding box center [32, 285] width 17 height 17
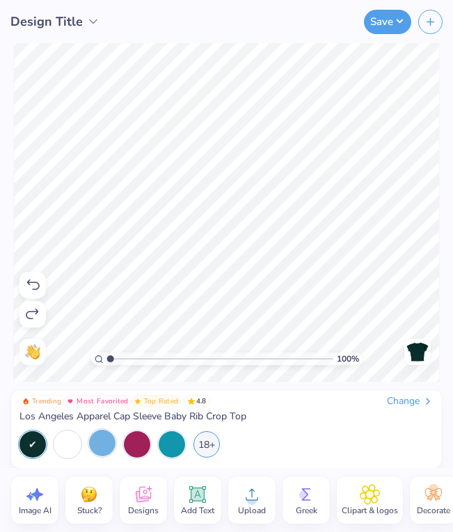
click at [29, 289] on icon at bounding box center [32, 285] width 17 height 17
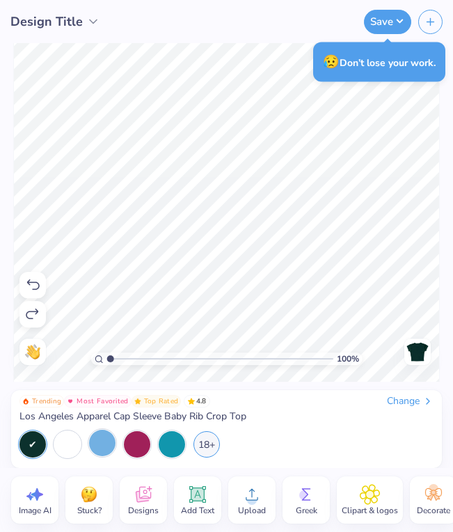
click at [29, 289] on icon at bounding box center [32, 285] width 17 height 17
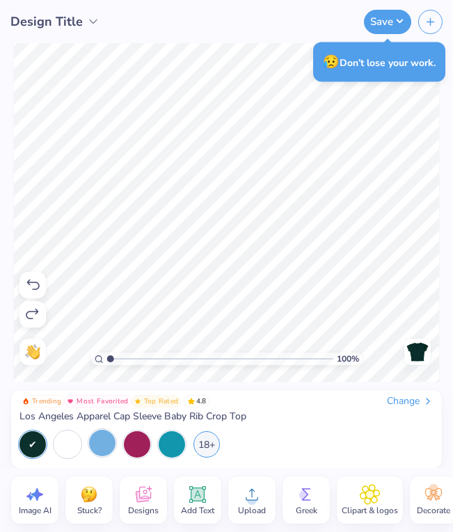
click at [29, 289] on icon at bounding box center [32, 285] width 17 height 17
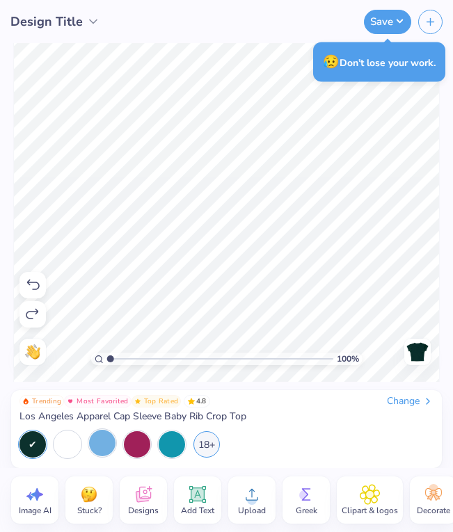
click at [29, 289] on icon at bounding box center [32, 285] width 17 height 17
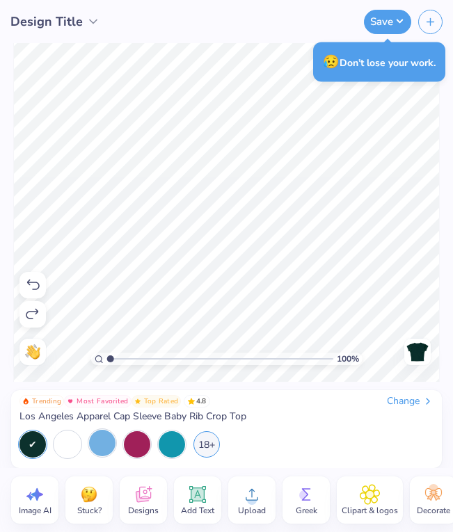
click at [29, 289] on icon at bounding box center [32, 285] width 17 height 17
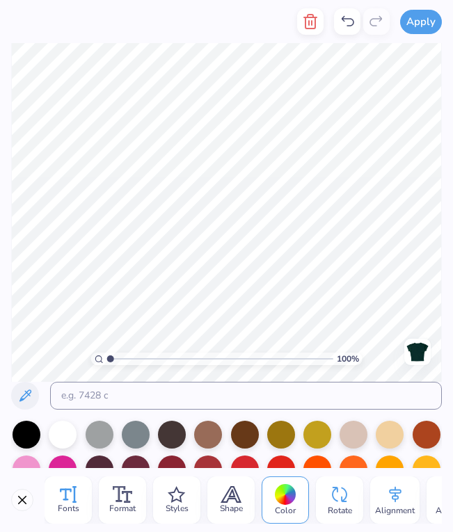
click at [79, 494] on div "Fonts" at bounding box center [68, 499] width 47 height 47
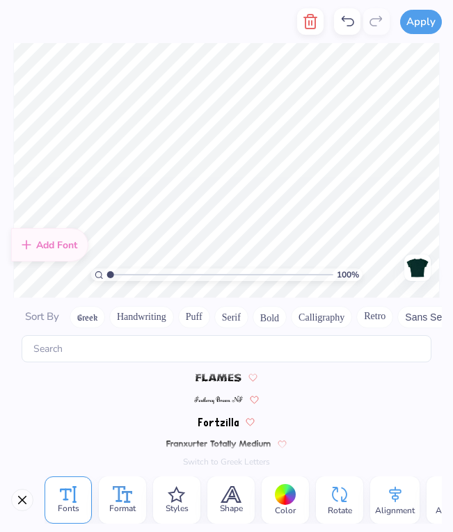
scroll to position [2685, 0]
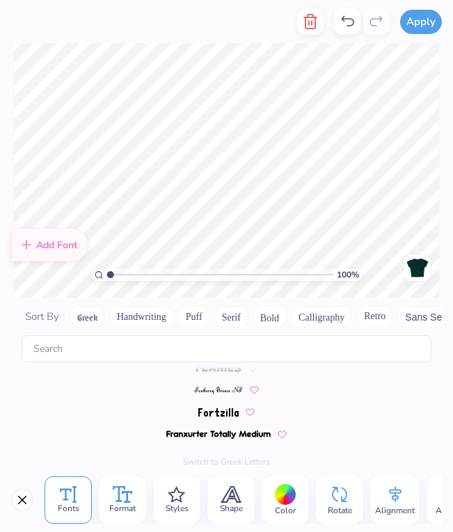
click at [118, 494] on icon at bounding box center [123, 494] width 20 height 17
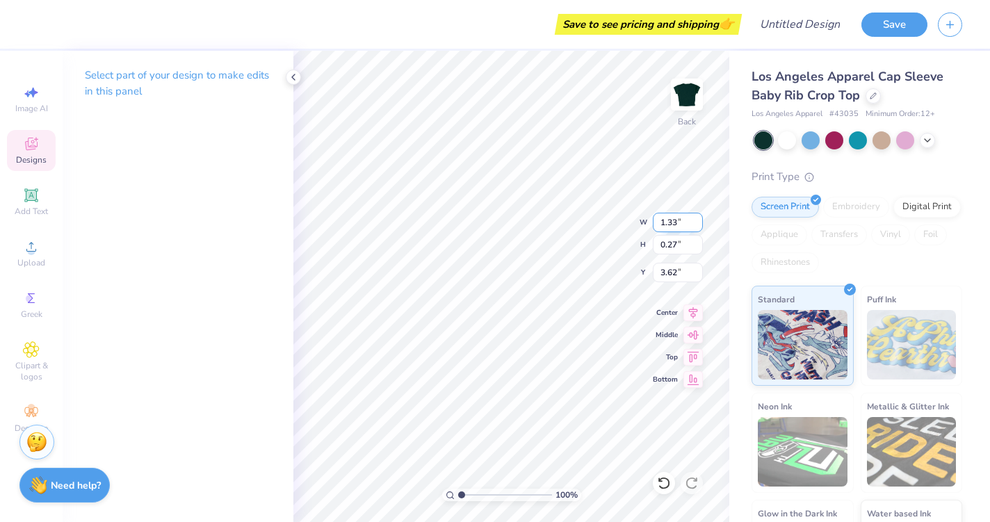
scroll to position [0, 0]
type textarea "S"
type textarea "SISTERHOOD SERVICE CHARACTER KNOWLEDGE"
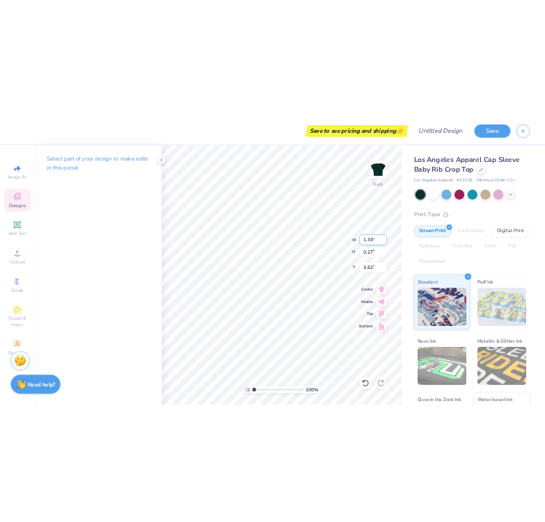
scroll to position [1, 1]
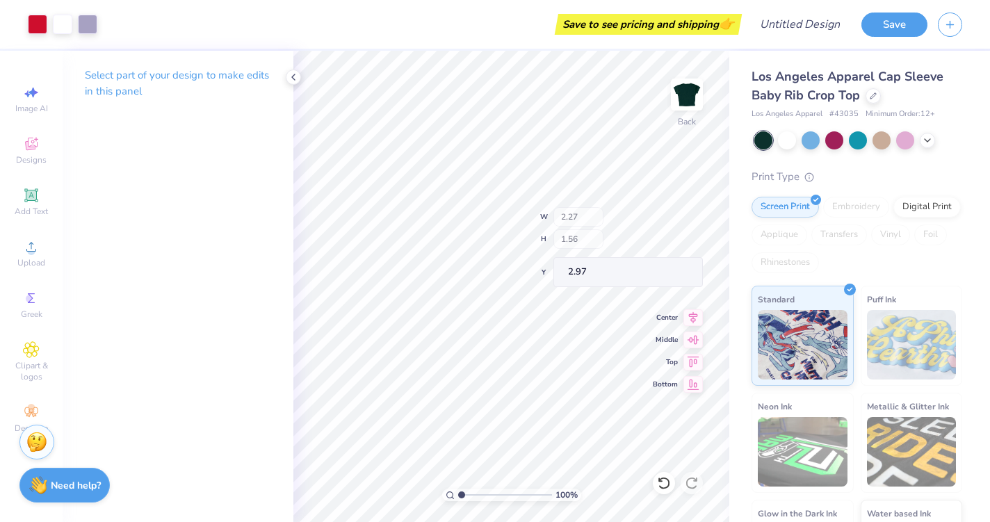
click at [581, 216] on div "100 % Back W 2.27 H 1.56 Y 2.97 Center Middle Top Bottom" at bounding box center [512, 287] width 436 height 472
type input "10.25"
type input "4.27"
type input "4.20"
type input "2.00"
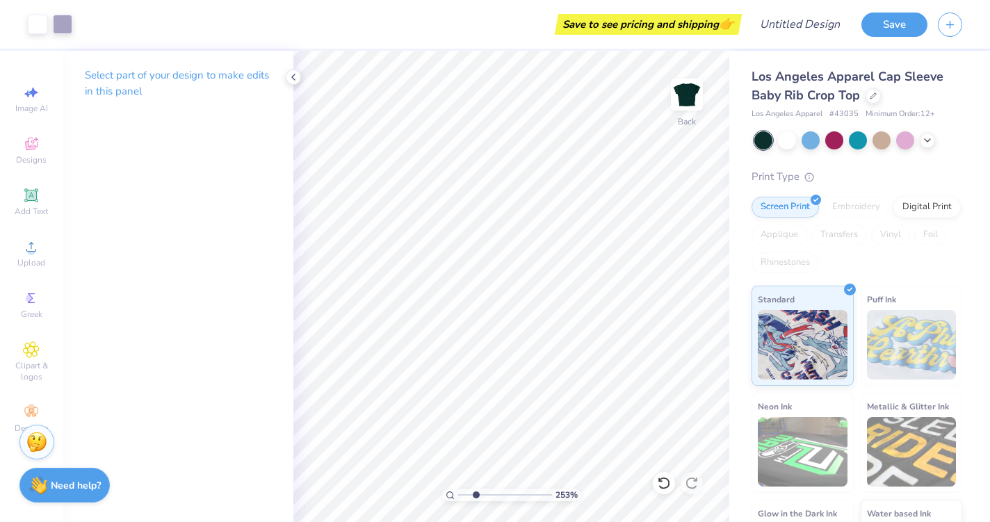
drag, startPoint x: 460, startPoint y: 496, endPoint x: 476, endPoint y: 500, distance: 16.5
click at [476, 500] on input "range" at bounding box center [505, 495] width 94 height 13
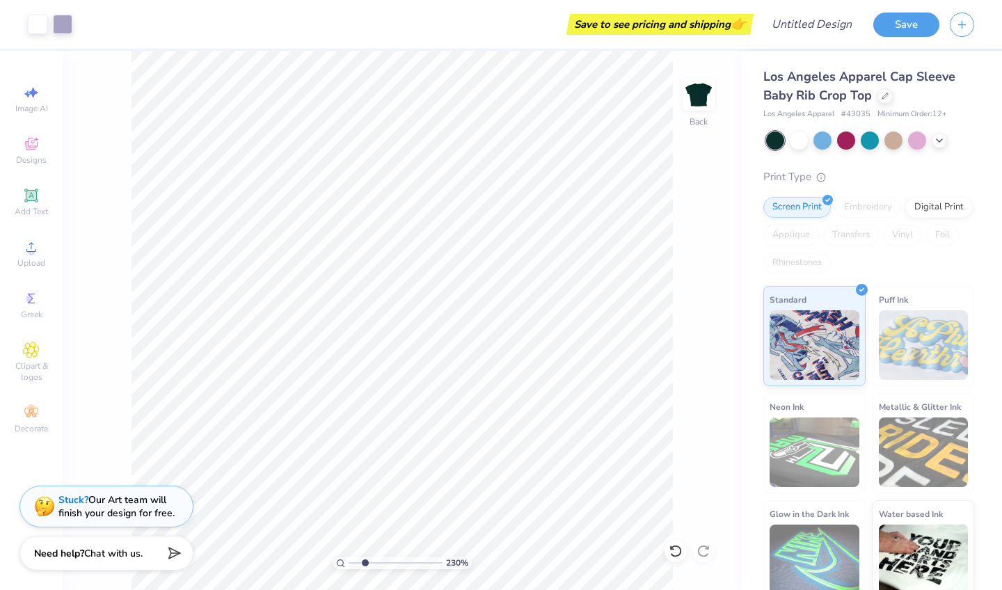
drag, startPoint x: 348, startPoint y: 562, endPoint x: 364, endPoint y: 567, distance: 16.7
click at [364, 512] on input "range" at bounding box center [395, 562] width 94 height 13
click at [368, 512] on input "range" at bounding box center [395, 562] width 94 height 13
drag, startPoint x: 351, startPoint y: 561, endPoint x: 367, endPoint y: 562, distance: 16.1
click at [367, 512] on input "range" at bounding box center [395, 562] width 94 height 13
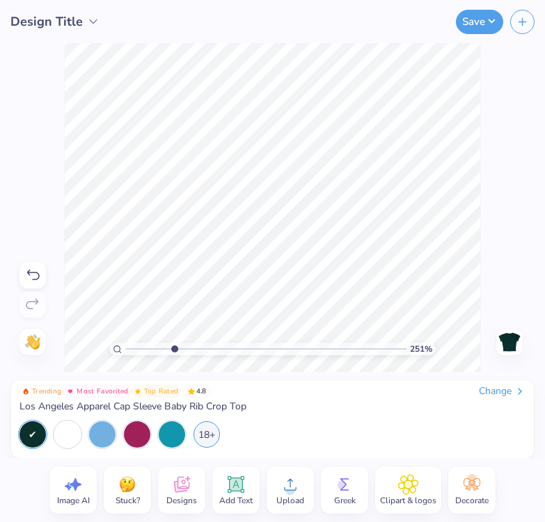
drag, startPoint x: 1, startPoint y: 89, endPoint x: 173, endPoint y: 357, distance: 318.5
click at [173, 357] on div "251 %" at bounding box center [272, 207] width 417 height 417
drag, startPoint x: 173, startPoint y: 357, endPoint x: 232, endPoint y: 367, distance: 59.4
click at [232, 367] on div "442 %" at bounding box center [272, 207] width 417 height 417
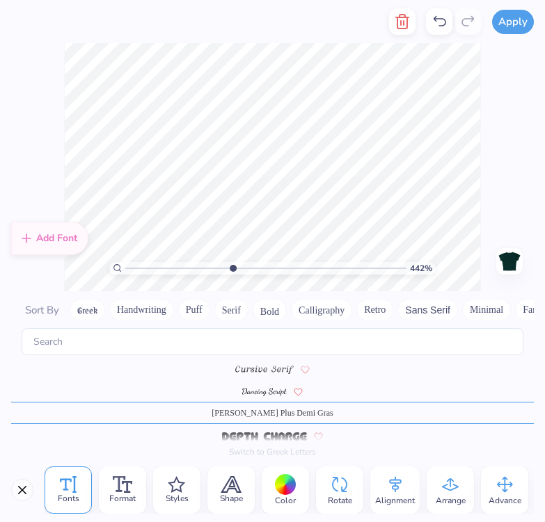
scroll to position [3, 3]
type input "6.66"
drag, startPoint x: 232, startPoint y: 367, endPoint x: 299, endPoint y: 273, distance: 115.6
click at [299, 273] on input "range" at bounding box center [266, 268] width 282 height 13
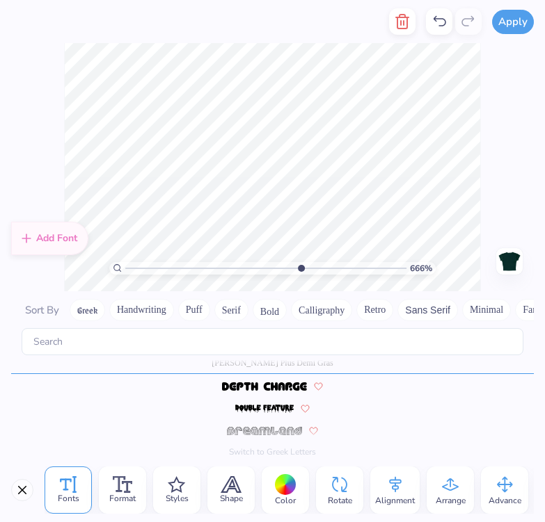
type textarea "S"
type textarea "THETA GAMMA"
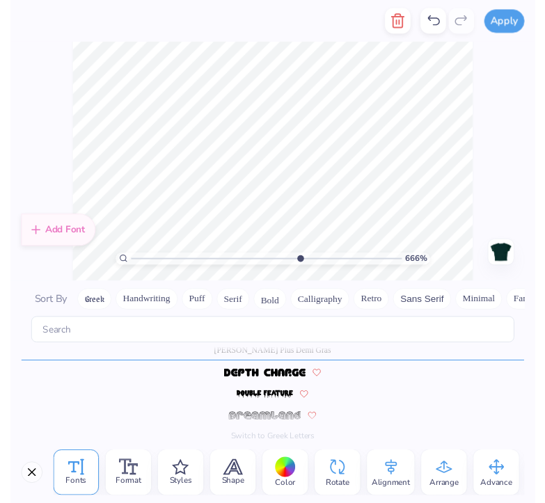
scroll to position [1, 3]
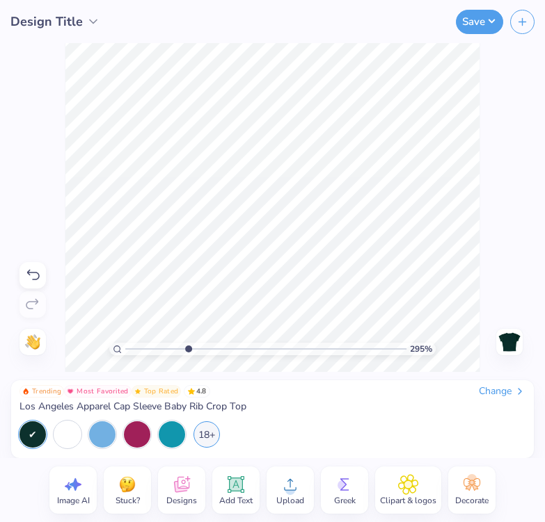
drag, startPoint x: 299, startPoint y: 273, endPoint x: 187, endPoint y: 354, distance: 138.0
click at [187, 354] on input "range" at bounding box center [266, 349] width 282 height 13
drag, startPoint x: 187, startPoint y: 354, endPoint x: 237, endPoint y: 362, distance: 50.8
click at [237, 362] on div "433 %" at bounding box center [272, 207] width 415 height 415
drag, startPoint x: 237, startPoint y: 362, endPoint x: 284, endPoint y: 367, distance: 47.5
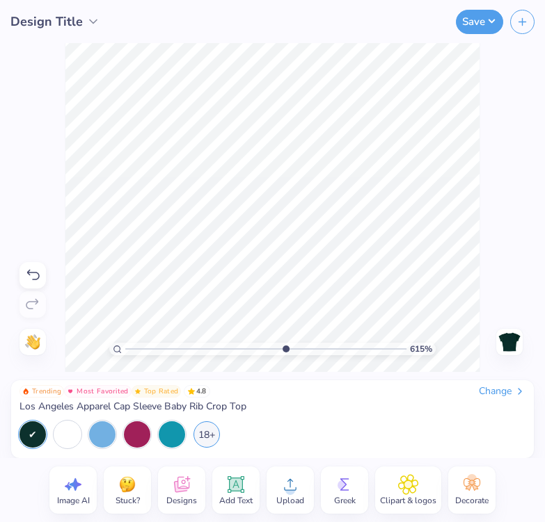
click at [284, 367] on div "615 %" at bounding box center [272, 207] width 415 height 415
drag, startPoint x: 284, startPoint y: 367, endPoint x: 214, endPoint y: 365, distance: 70.3
click at [214, 365] on div "385 %" at bounding box center [272, 207] width 417 height 417
drag, startPoint x: 214, startPoint y: 365, endPoint x: 297, endPoint y: 360, distance: 82.9
click at [297, 360] on div "626 %" at bounding box center [272, 207] width 417 height 417
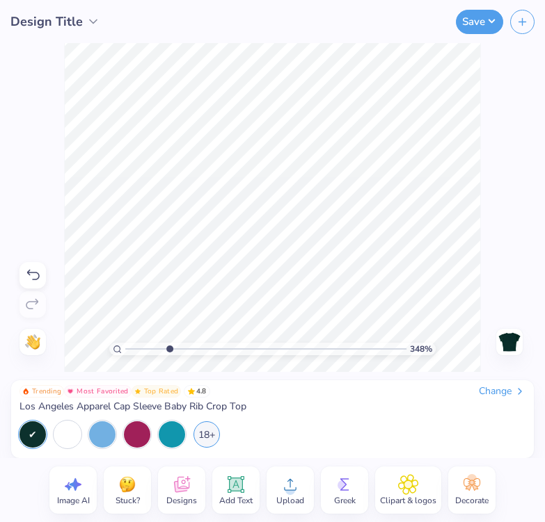
drag, startPoint x: 297, startPoint y: 360, endPoint x: 169, endPoint y: 357, distance: 128.0
click at [169, 357] on div "348 %" at bounding box center [272, 207] width 417 height 417
drag, startPoint x: 169, startPoint y: 357, endPoint x: 35, endPoint y: 72, distance: 314.6
click at [35, 72] on div "235 % Need help? Chat with us. Back" at bounding box center [272, 207] width 545 height 329
drag, startPoint x: 35, startPoint y: 72, endPoint x: 184, endPoint y: 27, distance: 156.2
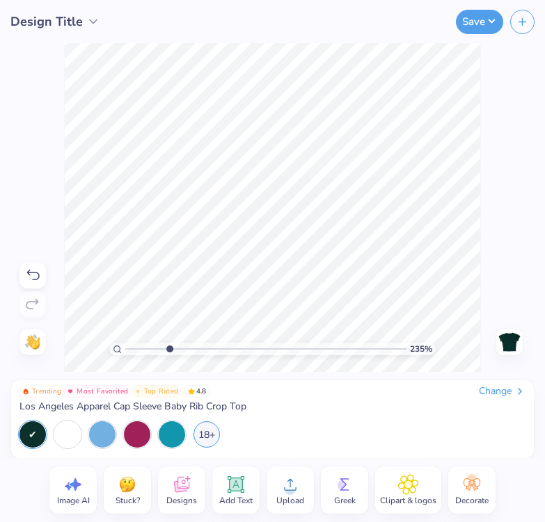
click at [184, 27] on div "Save" at bounding box center [356, 21] width 378 height 43
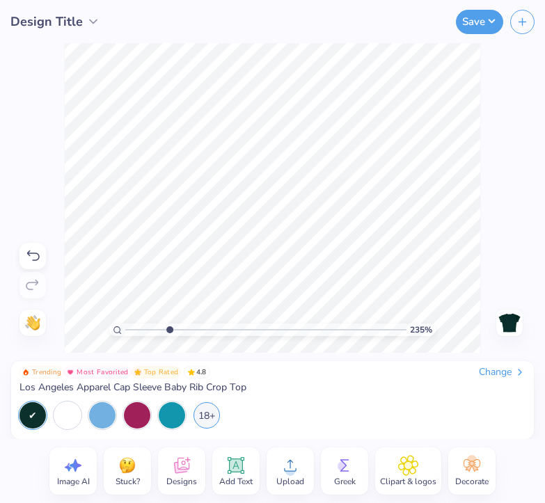
drag, startPoint x: 184, startPoint y: 27, endPoint x: 33, endPoint y: 253, distance: 272.2
click at [33, 253] on icon at bounding box center [32, 256] width 17 height 17
click at [33, 253] on icon at bounding box center [33, 255] width 13 height 10
click at [28, 256] on icon at bounding box center [32, 256] width 17 height 17
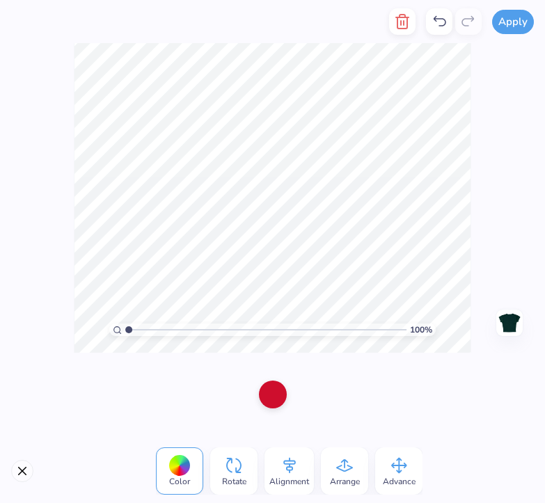
drag, startPoint x: 28, startPoint y: 256, endPoint x: 275, endPoint y: 395, distance: 284.0
click at [275, 395] on div at bounding box center [273, 394] width 28 height 28
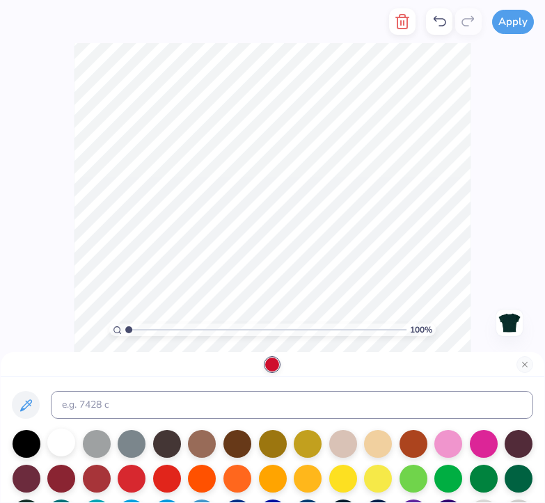
drag, startPoint x: 275, startPoint y: 395, endPoint x: 52, endPoint y: 447, distance: 229.1
click at [52, 447] on div at bounding box center [61, 442] width 28 height 28
drag, startPoint x: 52, startPoint y: 447, endPoint x: 186, endPoint y: 344, distance: 168.7
click at [186, 344] on div "290 %" at bounding box center [272, 197] width 397 height 397
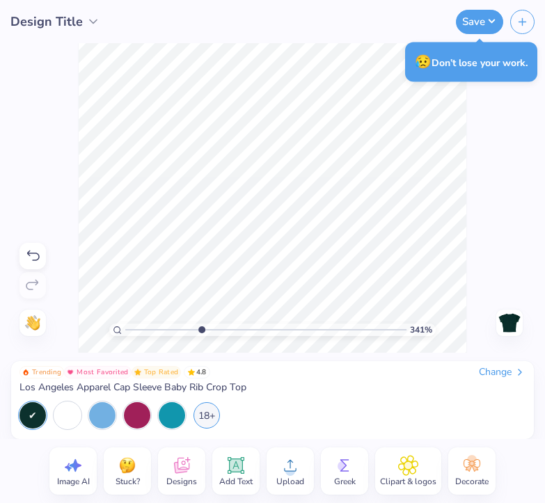
drag, startPoint x: 186, startPoint y: 344, endPoint x: 201, endPoint y: 344, distance: 14.6
click at [201, 344] on div "341 %" at bounding box center [272, 197] width 389 height 389
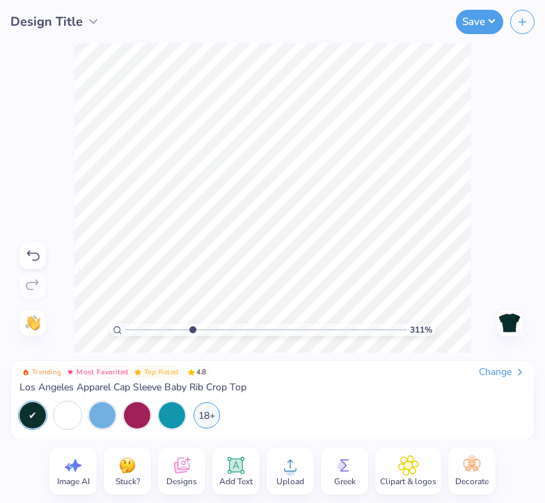
type input "3.11"
drag, startPoint x: 201, startPoint y: 344, endPoint x: 192, endPoint y: 339, distance: 10.3
click at [192, 339] on div "311 %" at bounding box center [272, 197] width 397 height 397
click at [211, 405] on div "18+" at bounding box center [206, 415] width 26 height 26
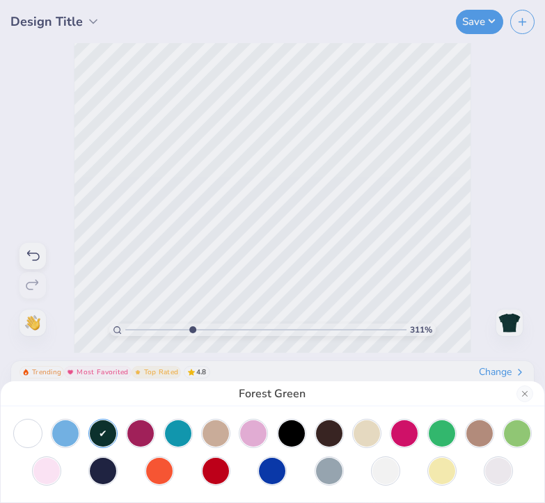
click at [524, 393] on button "Close" at bounding box center [524, 393] width 17 height 17
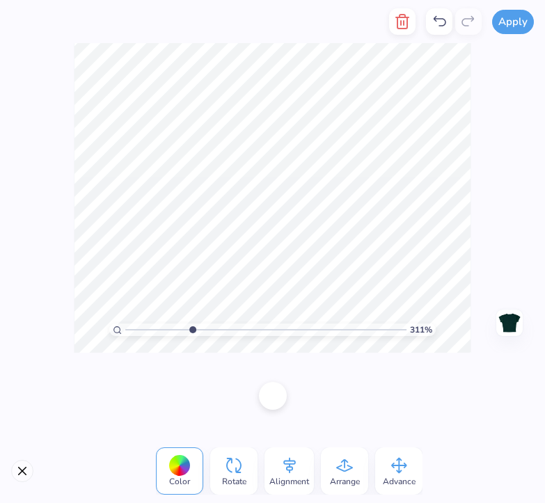
drag, startPoint x: 192, startPoint y: 339, endPoint x: 188, endPoint y: 480, distance: 141.3
click at [188, 480] on span "Color" at bounding box center [179, 481] width 21 height 11
click at [177, 469] on div at bounding box center [180, 466] width 22 height 22
drag, startPoint x: 188, startPoint y: 480, endPoint x: 267, endPoint y: 400, distance: 112.6
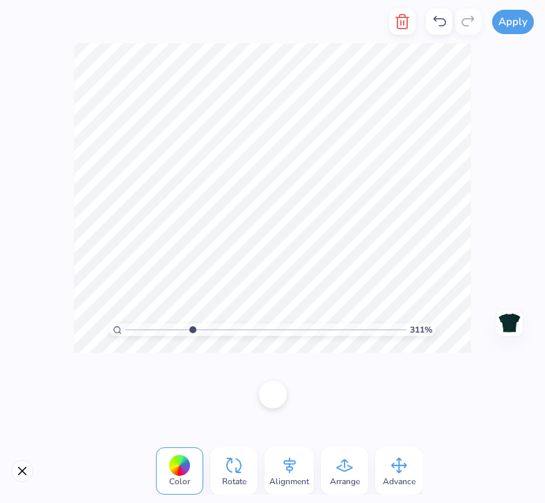
click at [267, 400] on div at bounding box center [273, 394] width 28 height 28
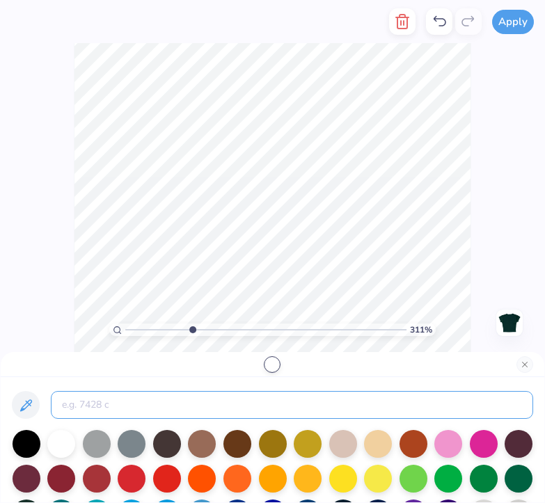
click at [204, 412] on input at bounding box center [292, 405] width 482 height 28
drag, startPoint x: 267, startPoint y: 400, endPoint x: 296, endPoint y: 408, distance: 30.2
click at [296, 408] on input at bounding box center [292, 405] width 482 height 28
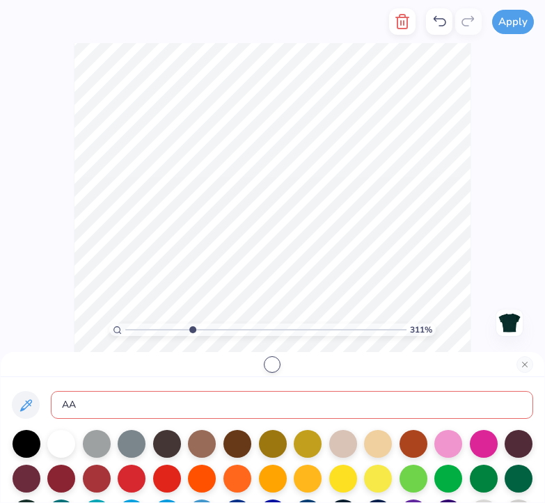
type input "A"
type input "aad2eb"
drag, startPoint x: 296, startPoint y: 408, endPoint x: 127, endPoint y: 404, distance: 169.1
click at [127, 404] on input "aad2eb" at bounding box center [292, 405] width 482 height 28
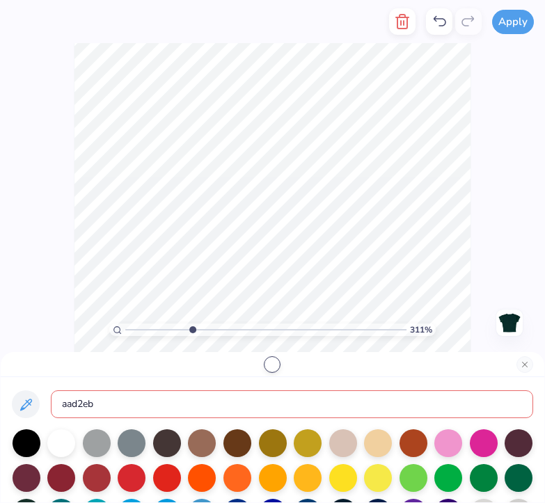
click at [127, 404] on input "aad2eb" at bounding box center [292, 404] width 482 height 28
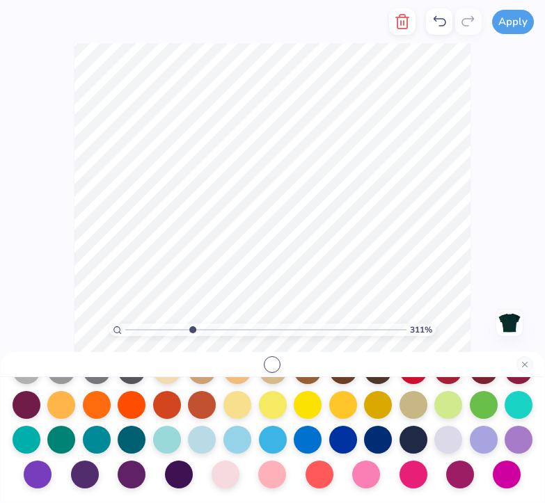
scroll to position [180, 0]
click at [163, 439] on div at bounding box center [167, 440] width 28 height 28
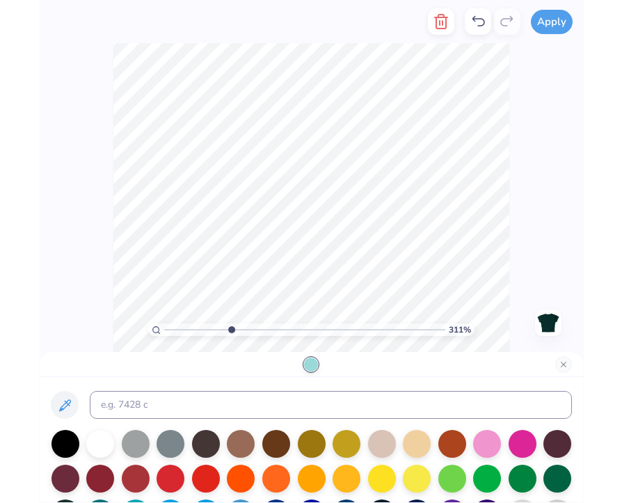
scroll to position [0, 0]
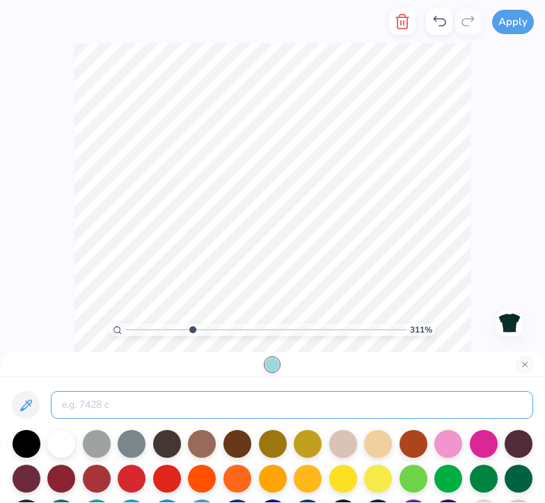
click at [126, 405] on input at bounding box center [292, 405] width 482 height 28
click at [113, 409] on input at bounding box center [292, 405] width 482 height 28
paste input "aad2eb"
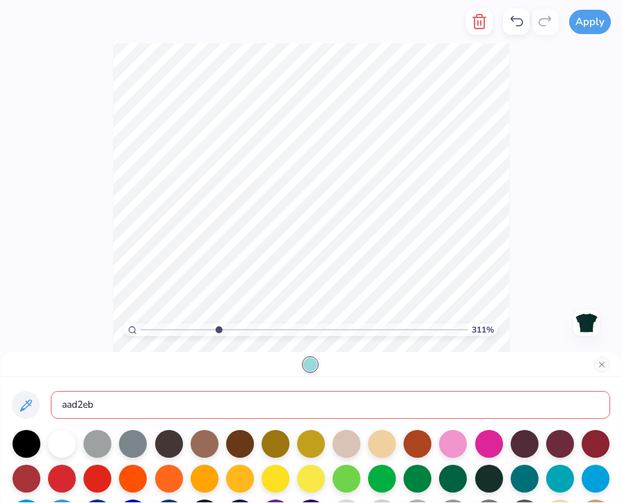
click at [58, 408] on input "aad2eb" at bounding box center [330, 405] width 559 height 28
drag, startPoint x: 127, startPoint y: 404, endPoint x: 109, endPoint y: 403, distance: 18.8
click at [109, 403] on input "aad2eb" at bounding box center [330, 405] width 559 height 28
type input "aad2eb"
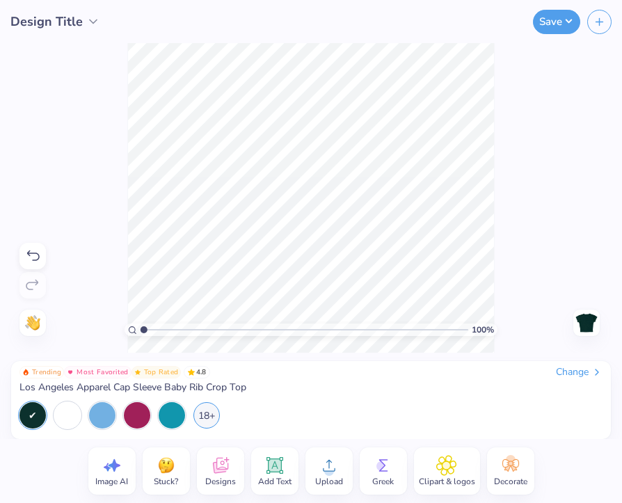
click at [67, 415] on div at bounding box center [67, 415] width 26 height 26
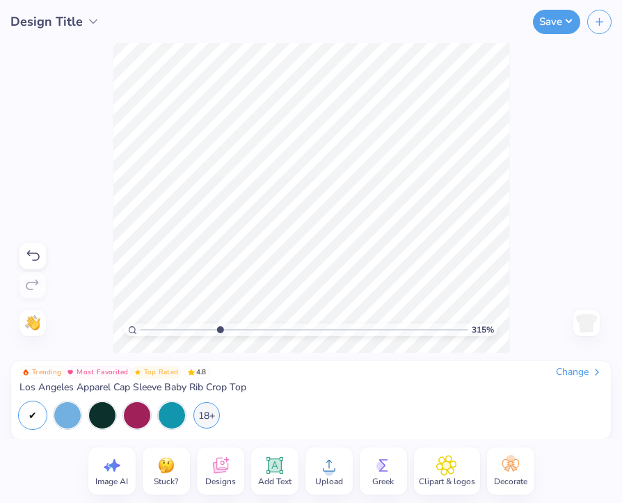
type input "3.15"
drag, startPoint x: 109, startPoint y: 403, endPoint x: 220, endPoint y: 336, distance: 130.1
click at [220, 336] on div "315 %" at bounding box center [311, 197] width 397 height 397
